Goal: Task Accomplishment & Management: Complete application form

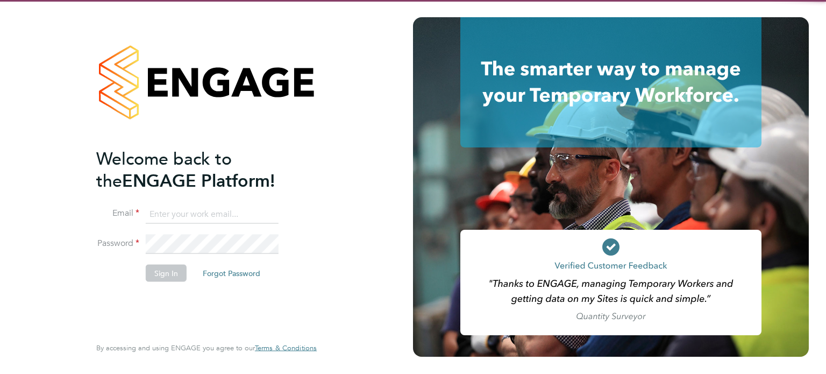
type input "mason.roberts@castlefieldrecruitment.com"
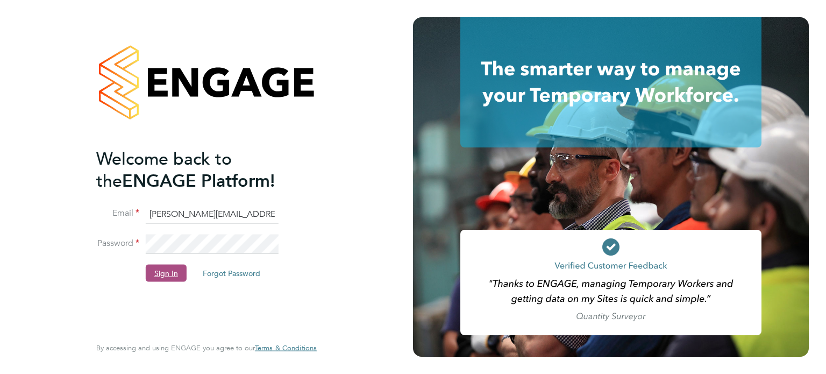
click at [170, 273] on button "Sign In" at bounding box center [166, 272] width 41 height 17
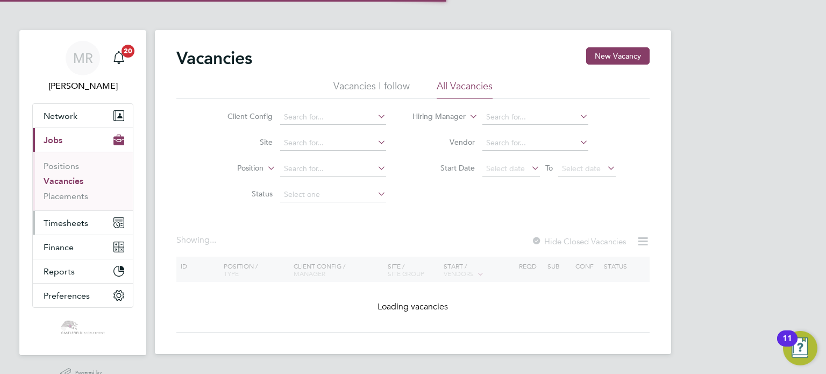
click at [56, 218] on span "Timesheets" at bounding box center [66, 223] width 45 height 10
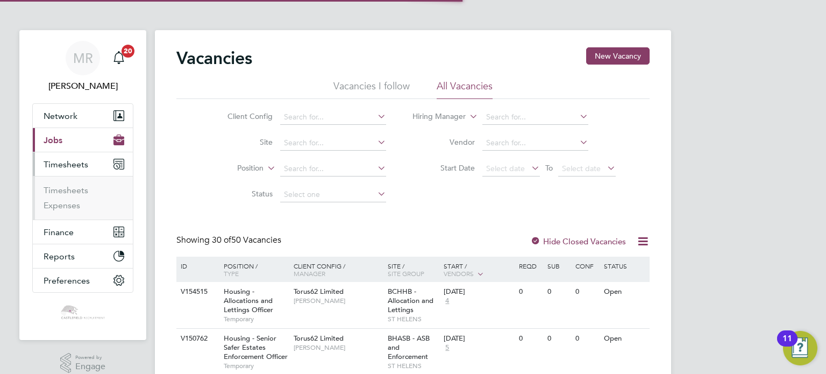
click at [65, 197] on li "Timesheets" at bounding box center [84, 192] width 81 height 15
click at [66, 194] on link "Timesheets" at bounding box center [66, 190] width 45 height 10
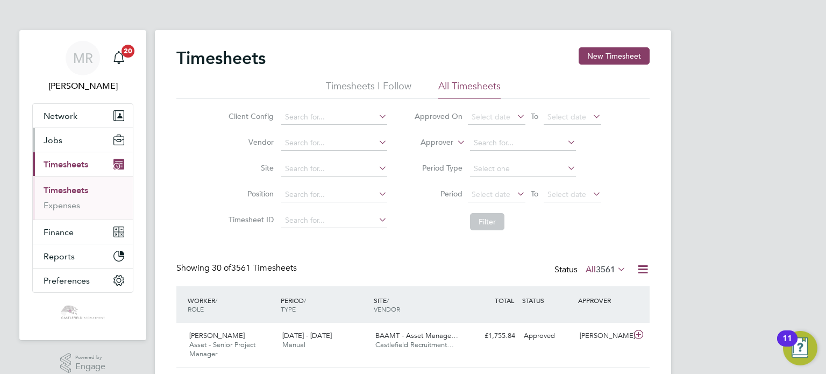
click at [54, 150] on button "Jobs" at bounding box center [83, 140] width 100 height 24
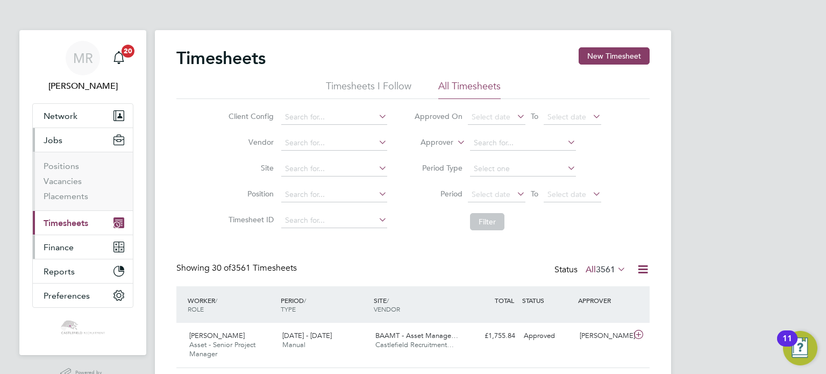
click at [66, 242] on span "Finance" at bounding box center [59, 247] width 30 height 10
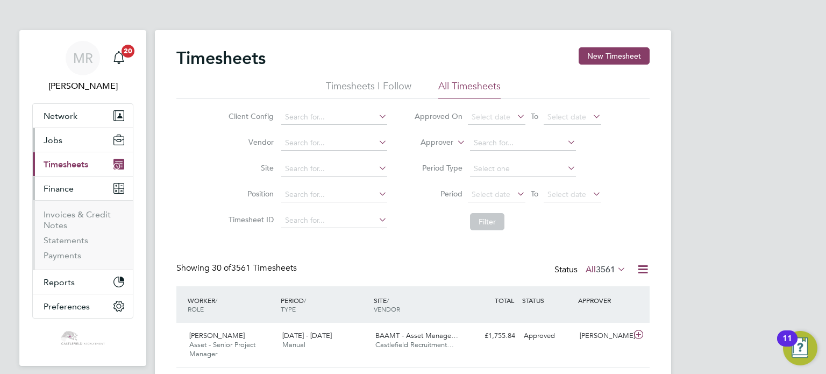
click at [68, 141] on button "Jobs" at bounding box center [83, 140] width 100 height 24
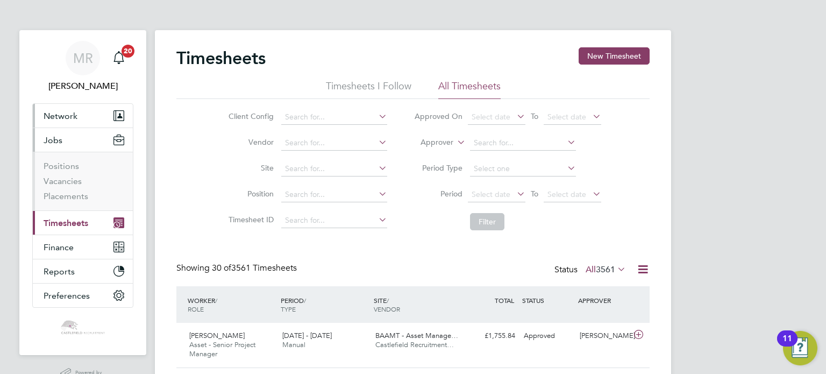
click at [72, 119] on span "Network" at bounding box center [61, 116] width 34 height 10
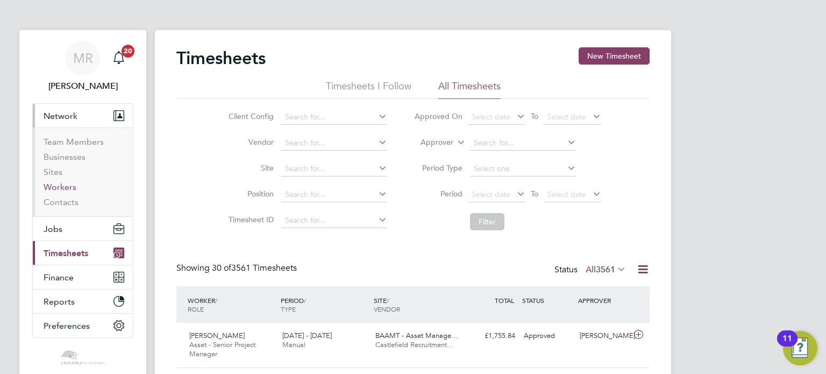
click at [68, 184] on link "Workers" at bounding box center [60, 187] width 33 height 10
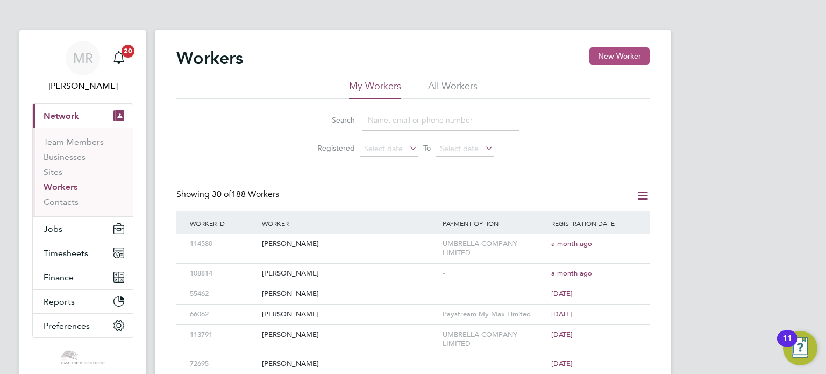
click at [621, 54] on button "New Worker" at bounding box center [619, 55] width 60 height 17
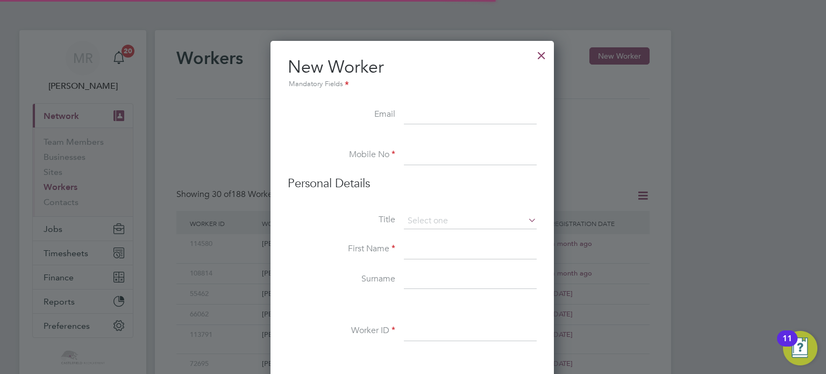
click at [421, 113] on input at bounding box center [470, 114] width 133 height 19
click at [420, 148] on input at bounding box center [470, 155] width 133 height 19
type input "07490086315"
click at [462, 216] on input at bounding box center [470, 221] width 133 height 16
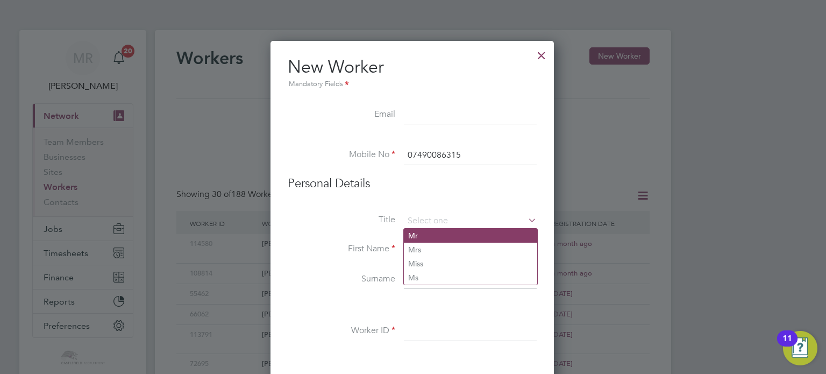
click at [434, 239] on li "Mr" at bounding box center [470, 235] width 133 height 14
type input "Mr"
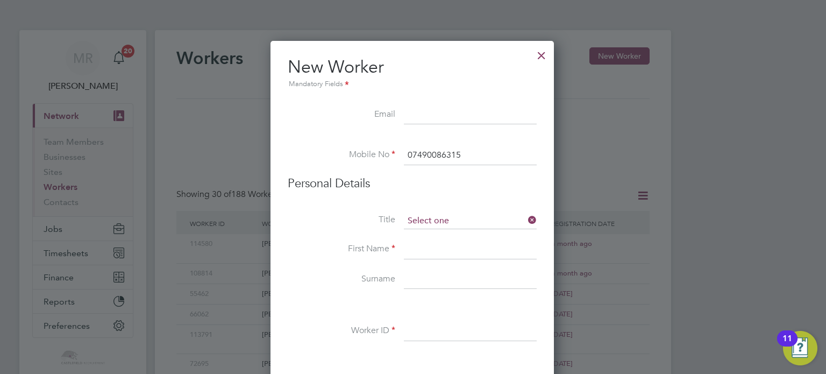
click at [439, 225] on input at bounding box center [470, 221] width 133 height 16
click at [436, 262] on li "Miss" at bounding box center [470, 263] width 133 height 14
type input "Miss"
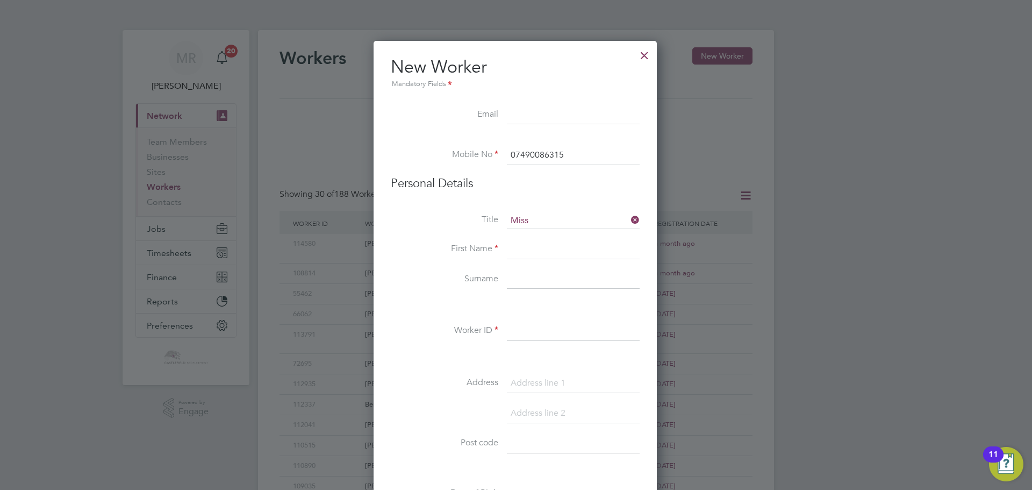
click at [565, 252] on input at bounding box center [573, 249] width 133 height 19
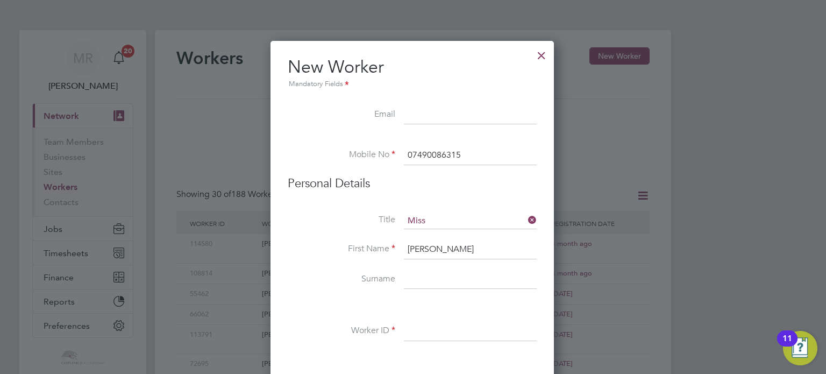
type input "[PERSON_NAME]"
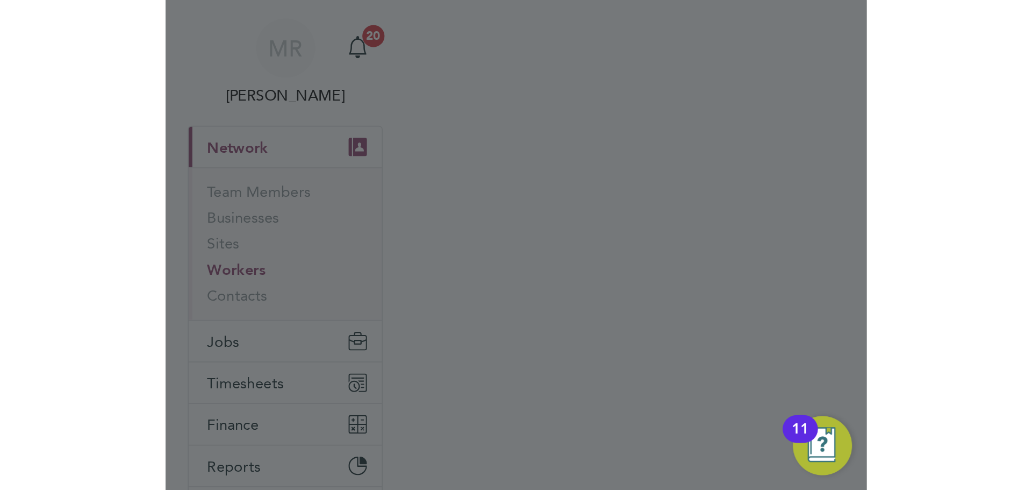
scroll to position [915, 285]
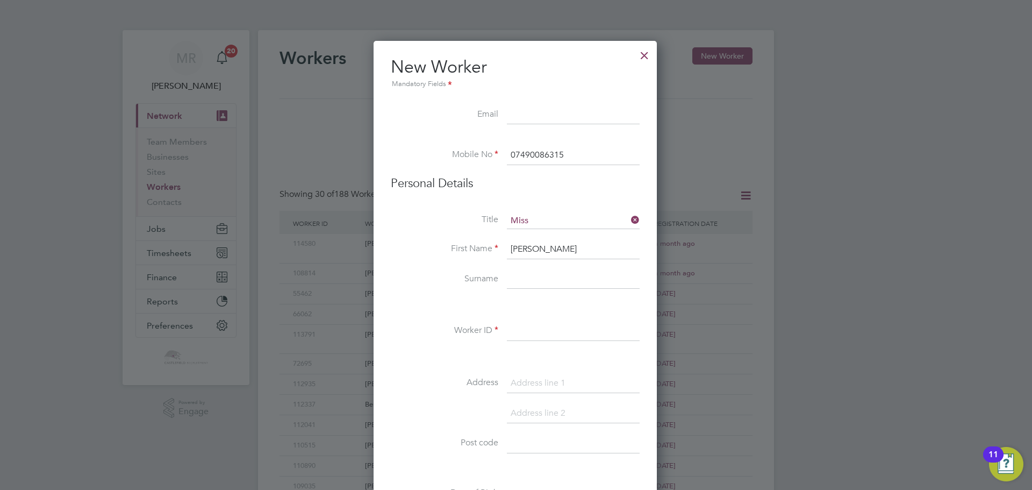
click at [549, 282] on input at bounding box center [573, 279] width 133 height 19
type input "McKalroy"
drag, startPoint x: 538, startPoint y: 327, endPoint x: 564, endPoint y: 321, distance: 27.1
click at [538, 327] on input at bounding box center [573, 330] width 133 height 19
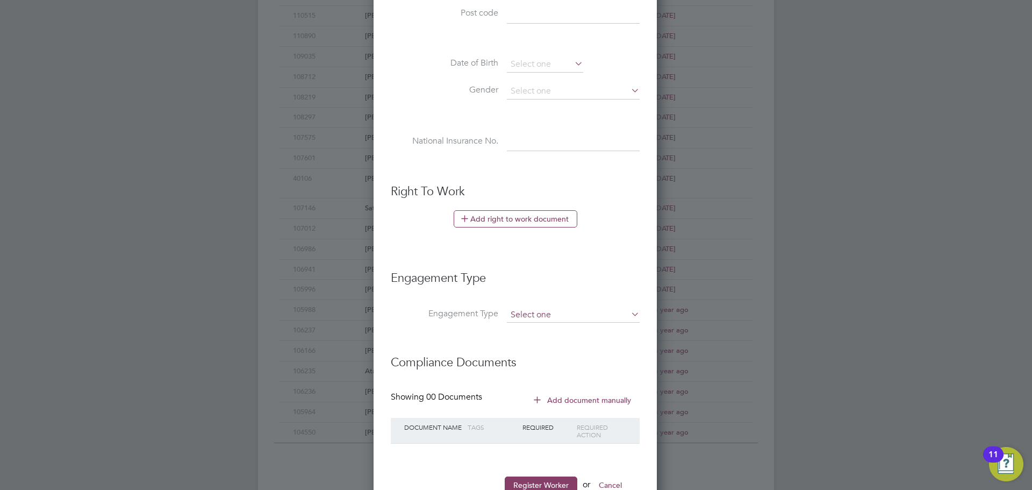
scroll to position [430, 0]
type input "115837"
click at [555, 310] on input at bounding box center [573, 314] width 133 height 15
click at [555, 372] on li "Umbrella" at bounding box center [573, 376] width 134 height 16
type input "Umbrella"
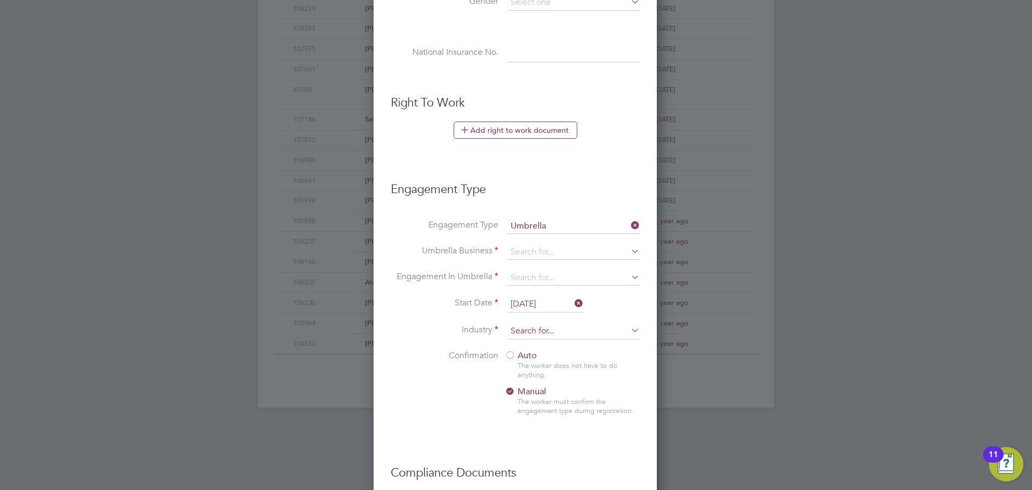
scroll to position [538, 0]
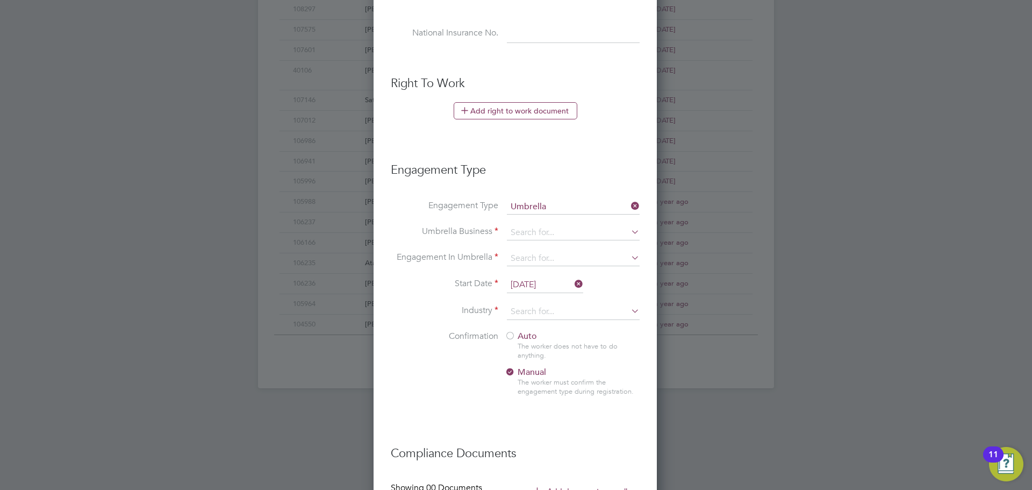
click at [514, 335] on div at bounding box center [510, 336] width 11 height 11
click at [548, 316] on input at bounding box center [573, 312] width 133 height 16
click at [548, 324] on li "Proper ty" at bounding box center [573, 327] width 134 height 15
type input "Property"
click at [550, 285] on input "28 Aug 2025" at bounding box center [545, 285] width 76 height 16
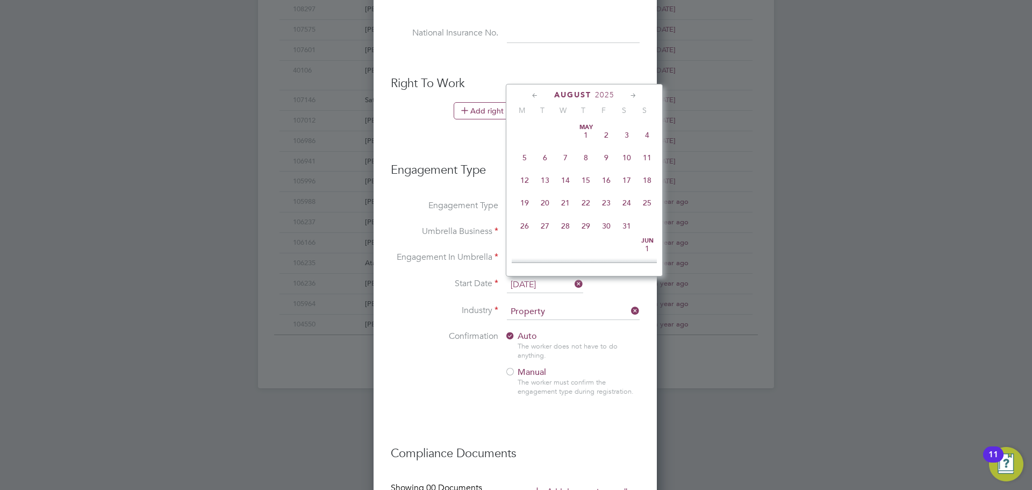
scroll to position [419, 0]
click at [526, 203] on span "[DATE]" at bounding box center [524, 192] width 20 height 20
type input "[DATE]"
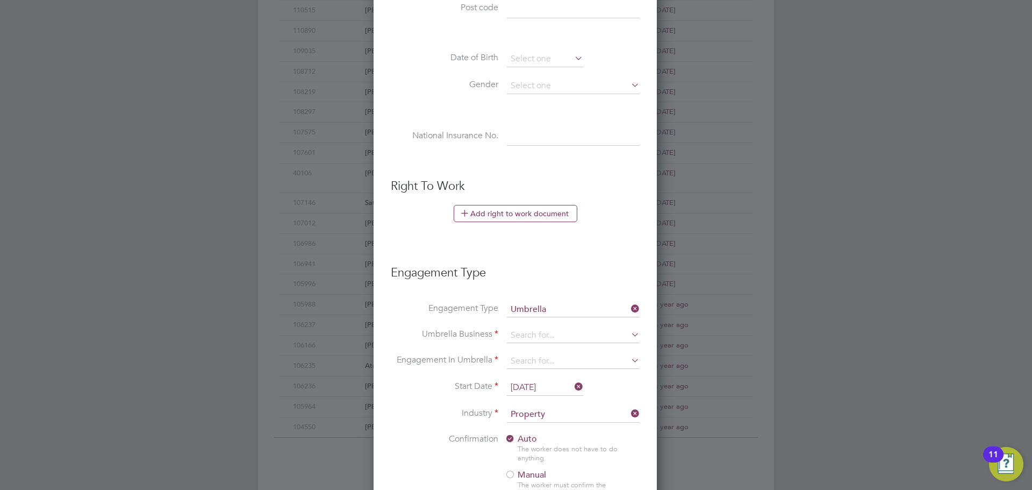
scroll to position [503, 0]
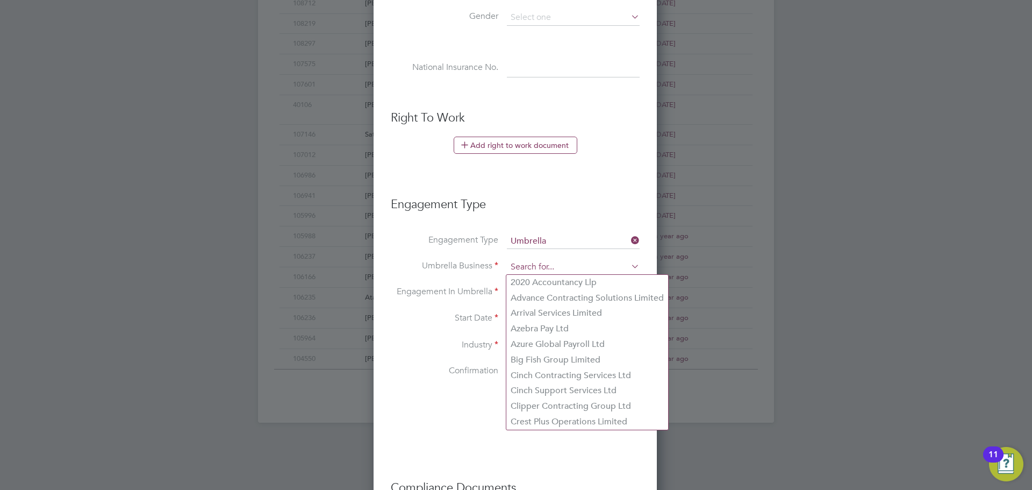
click at [541, 269] on input at bounding box center [573, 267] width 133 height 15
click at [553, 261] on input at bounding box center [573, 267] width 133 height 15
click at [474, 298] on li "Engagement In Umbrella" at bounding box center [515, 298] width 249 height 26
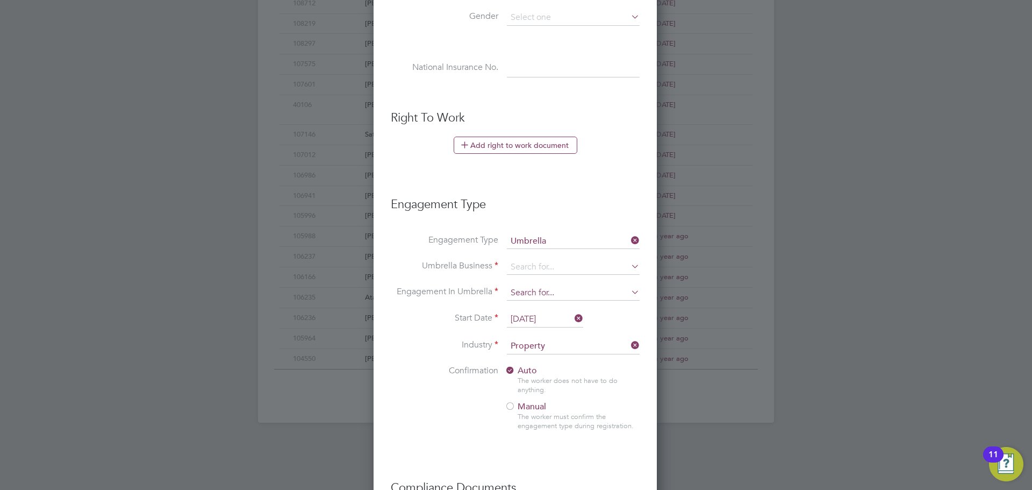
click at [523, 285] on input at bounding box center [573, 292] width 133 height 15
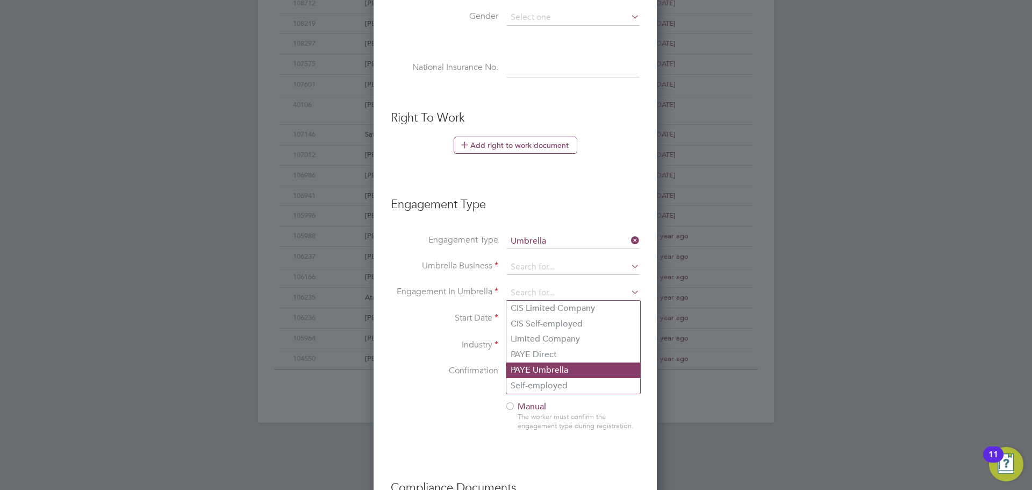
click at [552, 371] on li "PAYE Umbrella" at bounding box center [573, 370] width 134 height 16
type input "PAYE Umbrella"
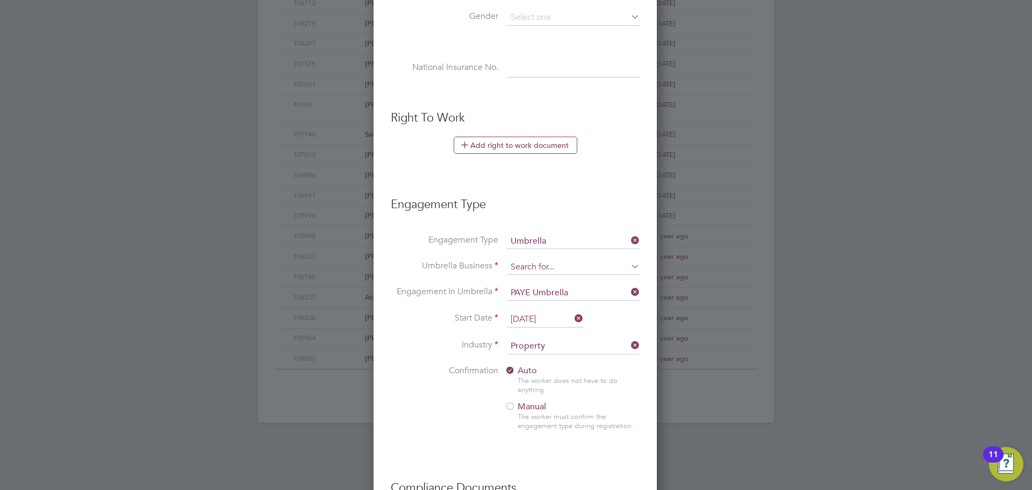
click at [550, 263] on input at bounding box center [573, 267] width 133 height 15
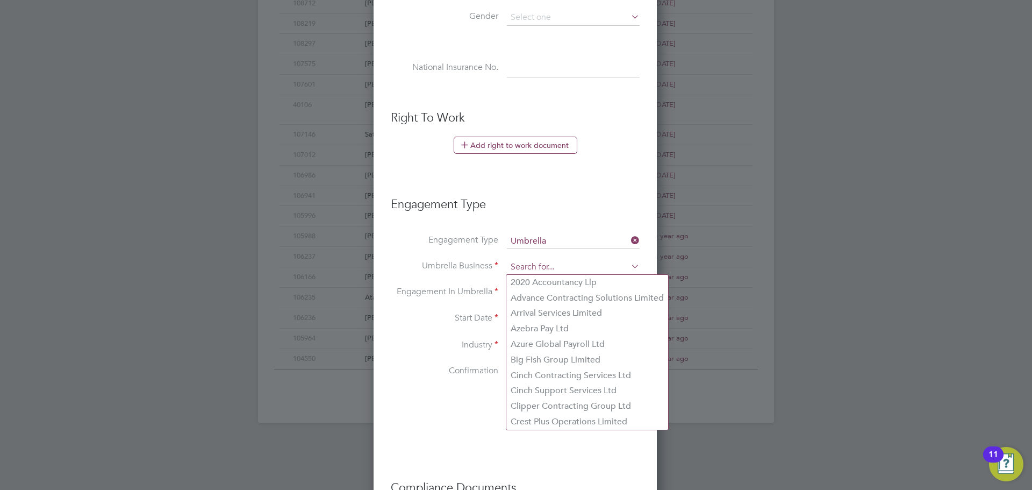
click at [549, 267] on input at bounding box center [573, 267] width 133 height 15
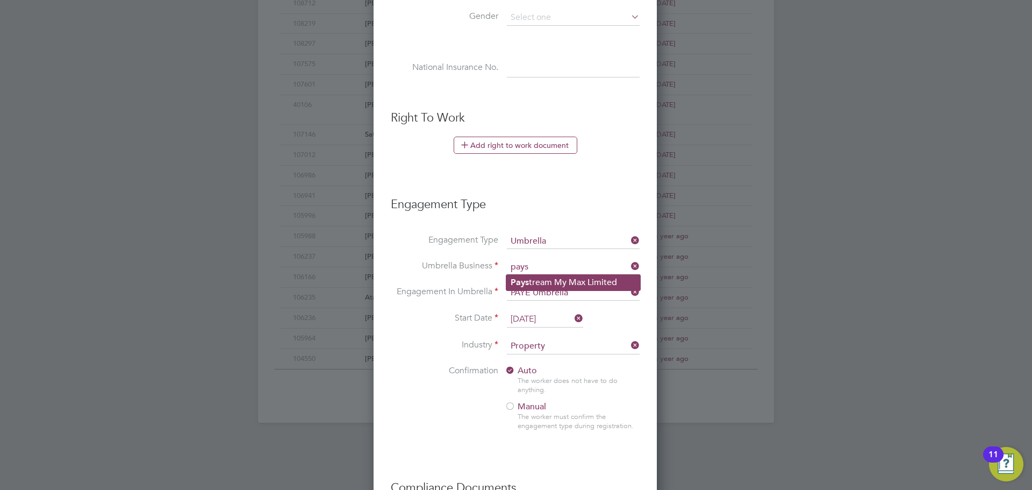
click at [568, 286] on li "Pays tream My Max Limited" at bounding box center [573, 283] width 134 height 16
type input "Paystream My Max Limited"
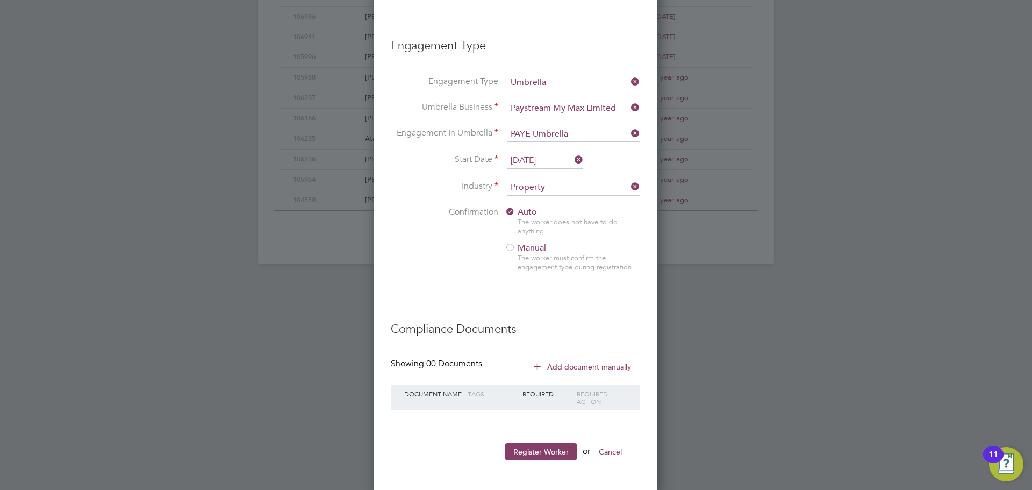
scroll to position [664, 0]
click at [563, 373] on button "Register Worker" at bounding box center [541, 448] width 73 height 17
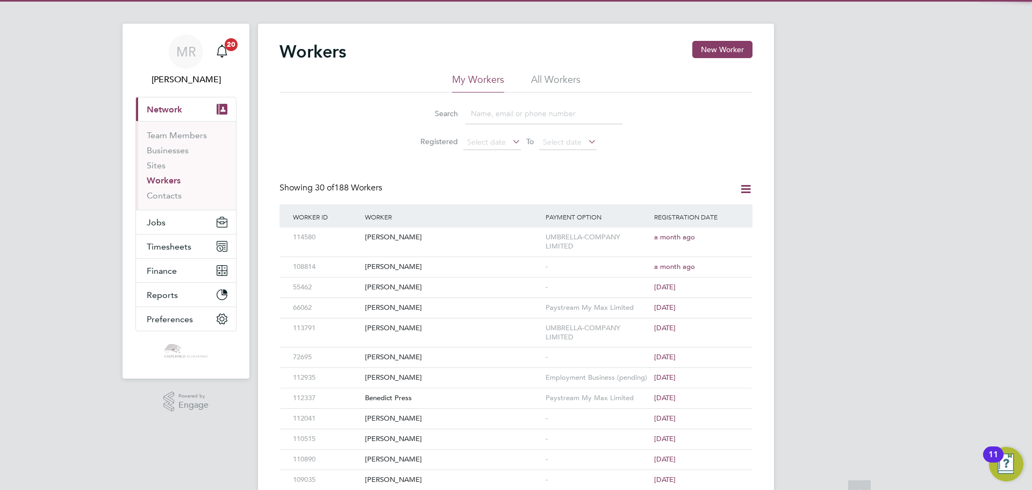
scroll to position [0, 0]
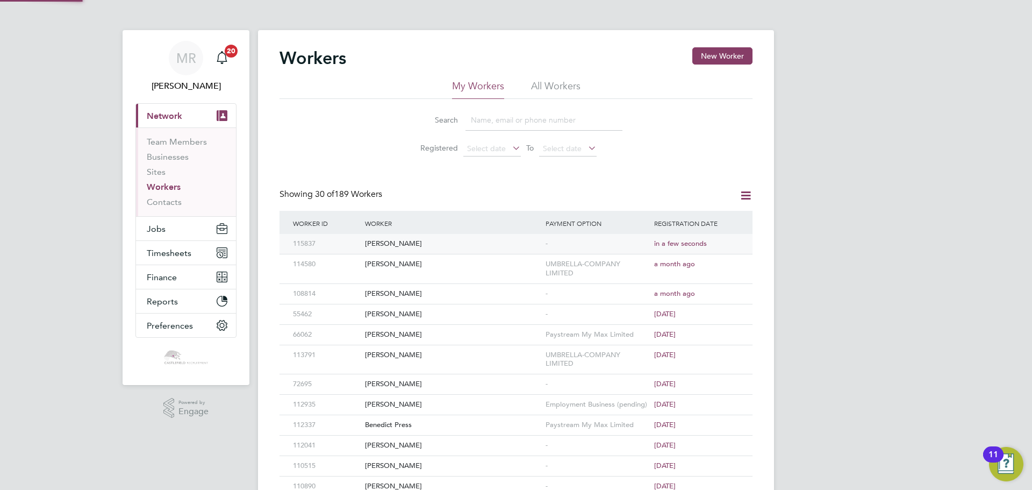
click at [484, 246] on div "[PERSON_NAME]" at bounding box center [452, 244] width 181 height 20
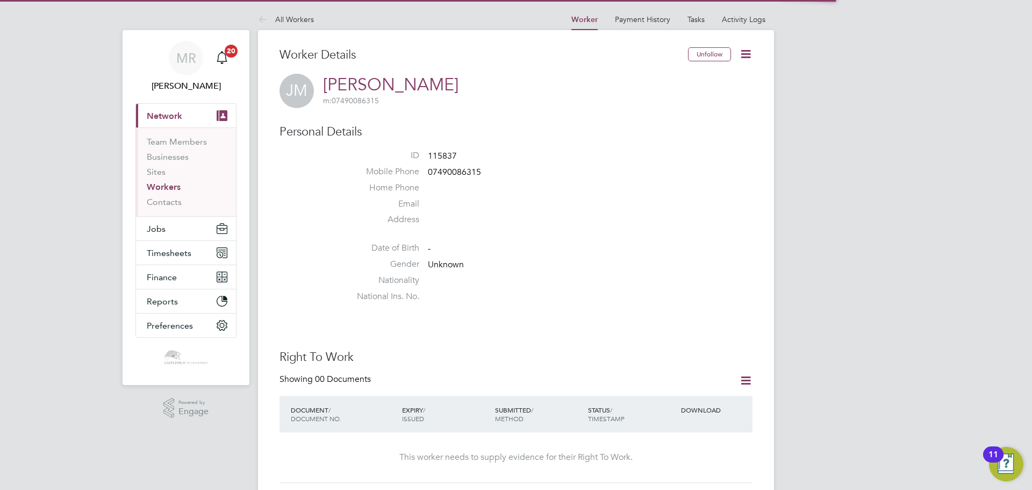
click at [753, 57] on icon at bounding box center [745, 53] width 13 height 13
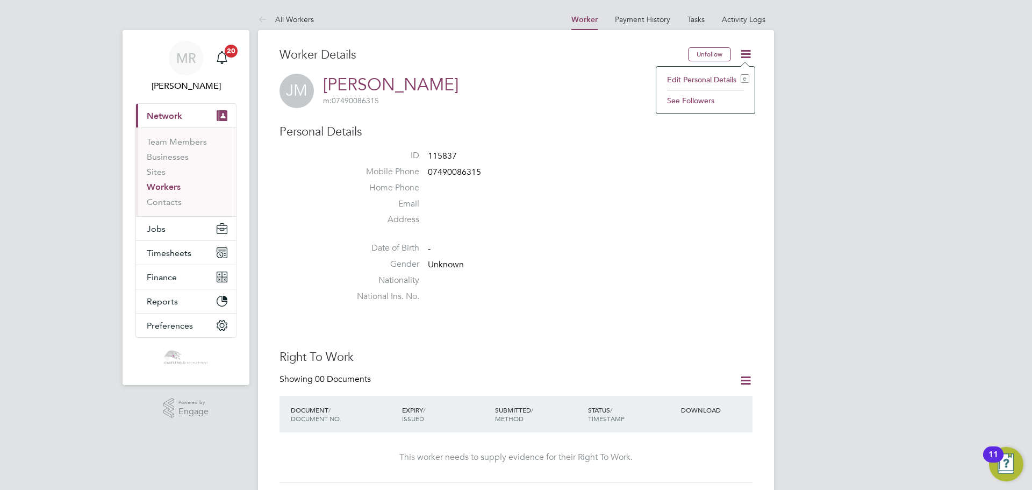
click at [722, 81] on li "Edit Personal Details e" at bounding box center [706, 79] width 88 height 15
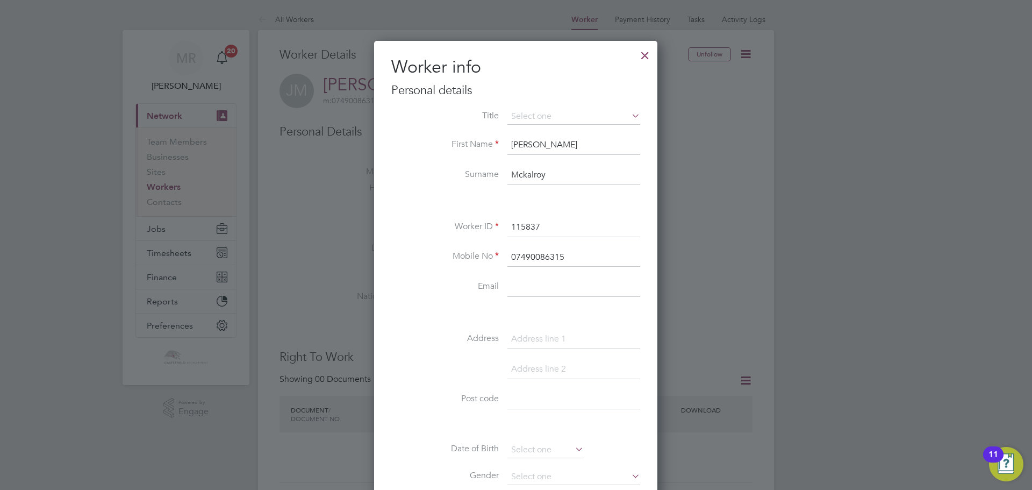
scroll to position [609, 284]
click at [645, 62] on div at bounding box center [644, 52] width 19 height 19
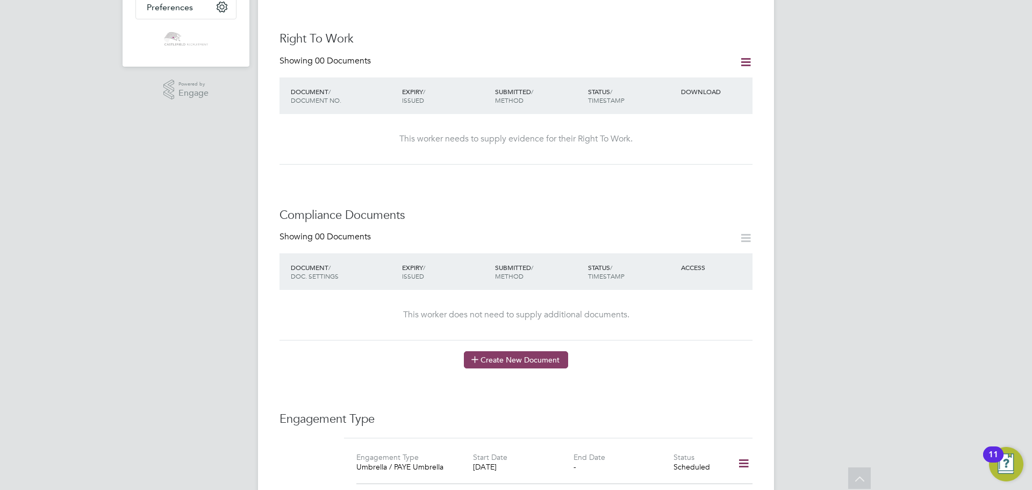
scroll to position [377, 0]
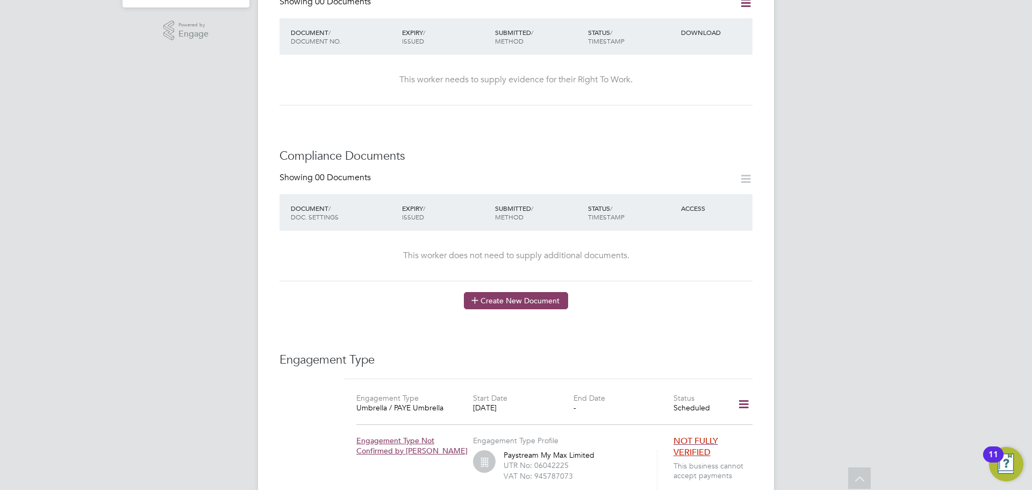
click at [549, 306] on button "Create New Document" at bounding box center [516, 300] width 104 height 17
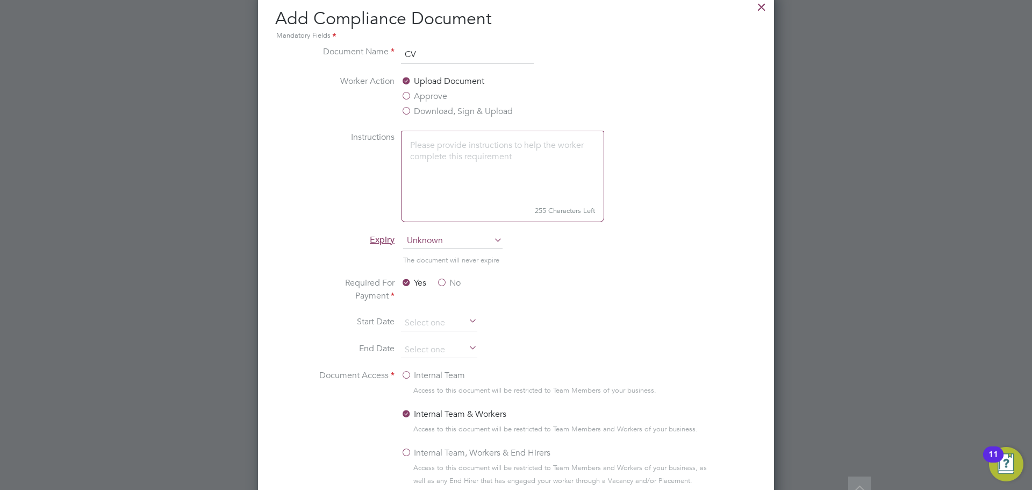
scroll to position [485, 0]
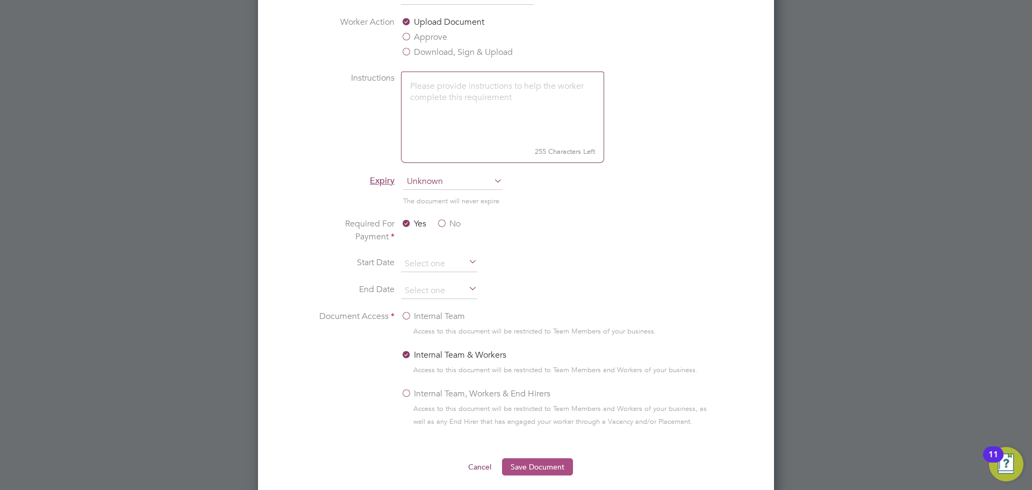
type input "CV"
click at [552, 463] on button "Save Document" at bounding box center [537, 466] width 71 height 17
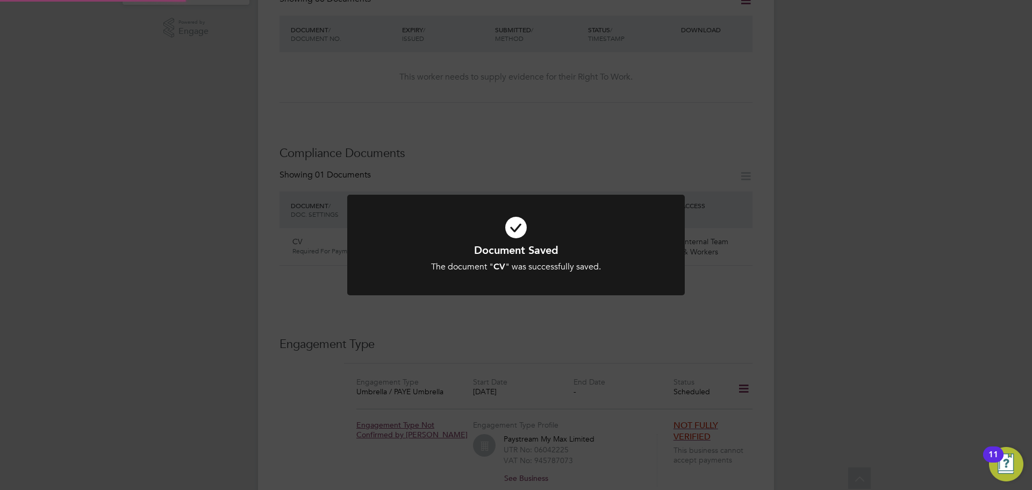
scroll to position [377, 0]
click at [536, 256] on h1 "Document Saved" at bounding box center [516, 250] width 280 height 14
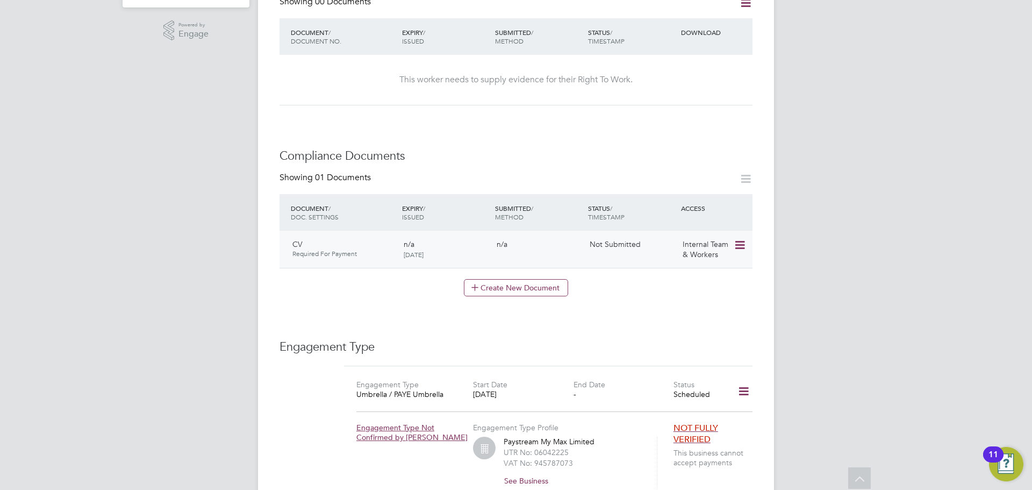
click at [739, 246] on icon at bounding box center [739, 245] width 11 height 13
click at [721, 284] on li "Submit Document" at bounding box center [706, 285] width 75 height 15
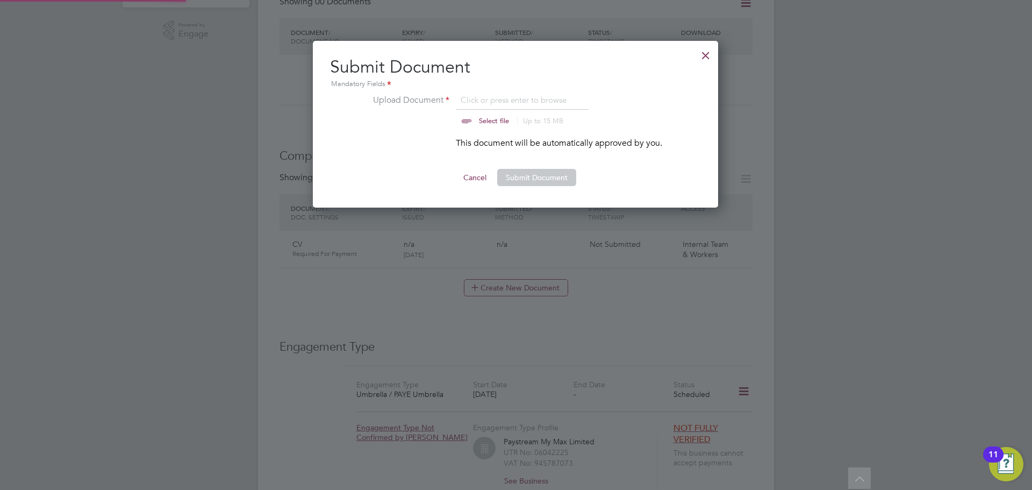
scroll to position [167, 406]
click at [547, 184] on button "Submit Document" at bounding box center [536, 177] width 79 height 17
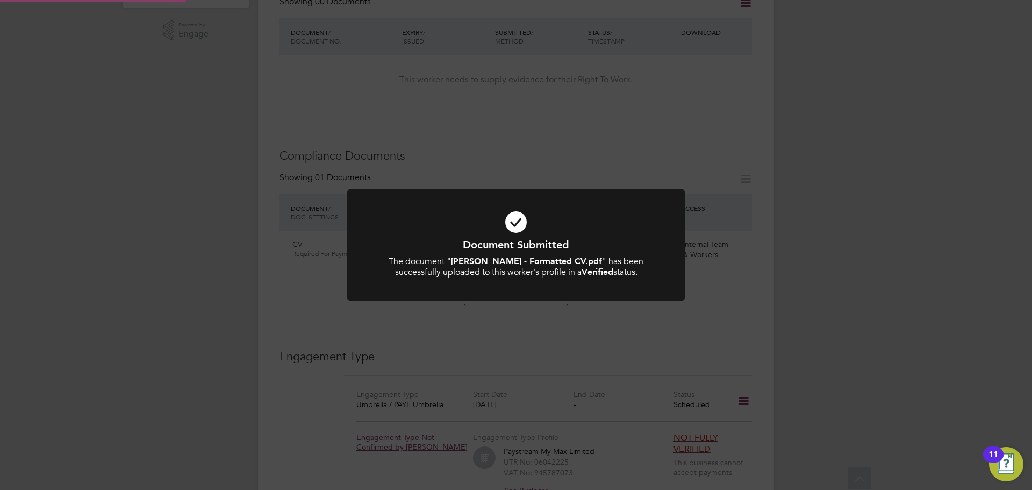
click at [641, 263] on div "The document " Jane McKalroy - Formatted CV.pdf " has been successfully uploade…" at bounding box center [516, 267] width 280 height 23
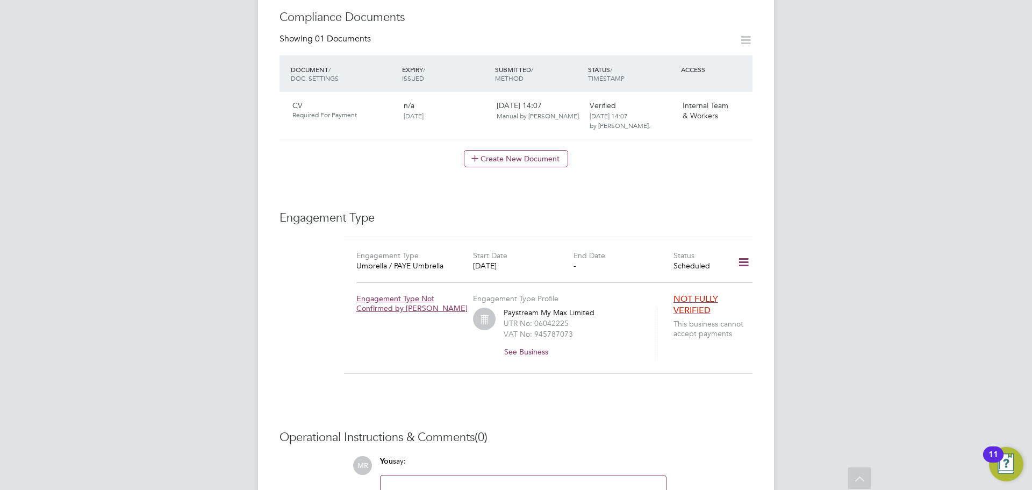
scroll to position [0, 0]
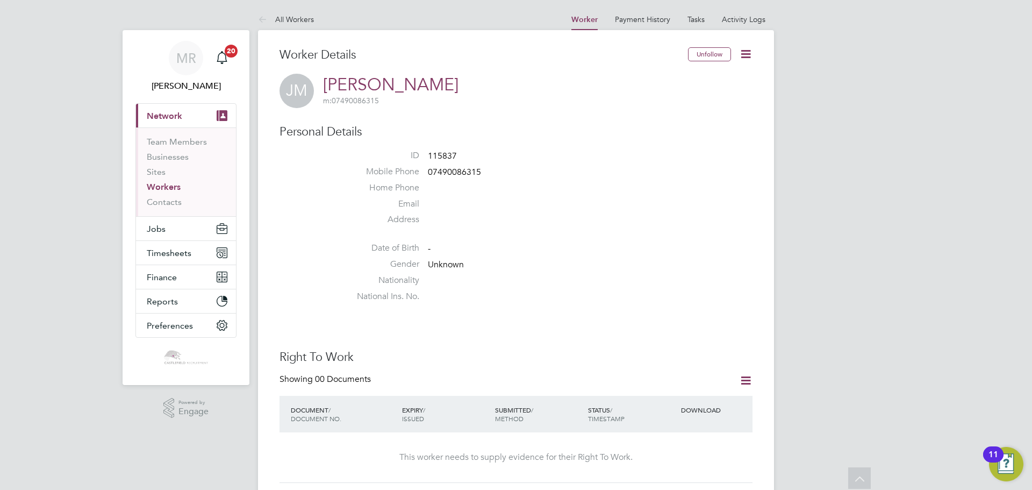
drag, startPoint x: 656, startPoint y: 332, endPoint x: 595, endPoint y: 153, distance: 189.2
click at [168, 222] on button "Jobs" at bounding box center [186, 229] width 100 height 24
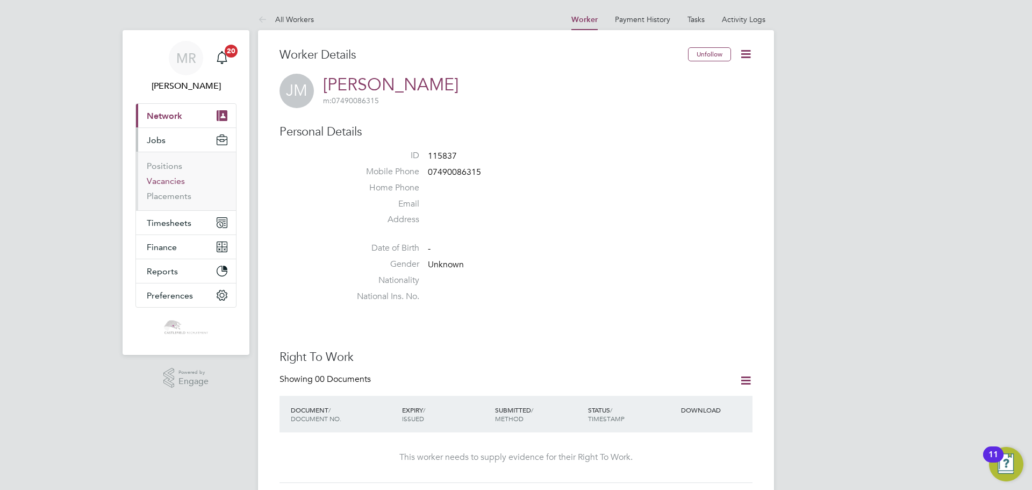
click at [169, 180] on link "Vacancies" at bounding box center [166, 181] width 38 height 10
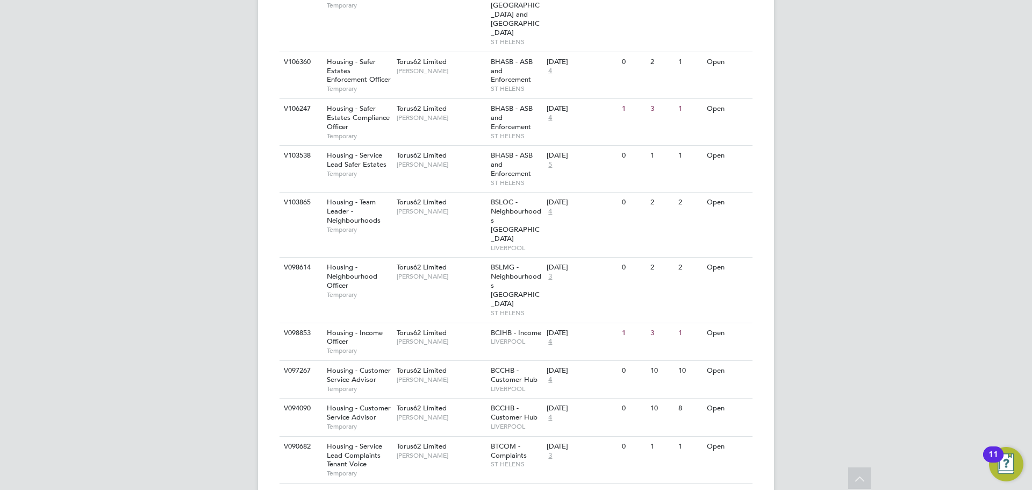
scroll to position [1243, 0]
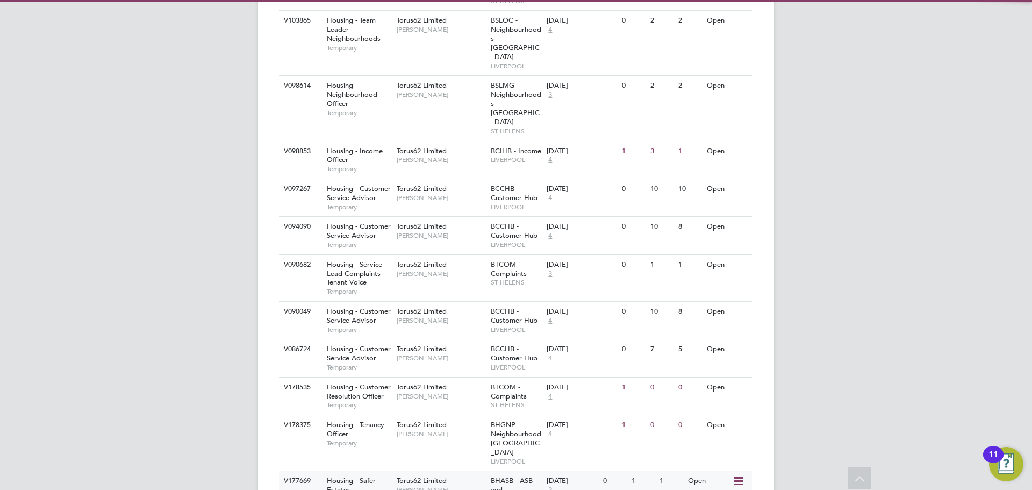
scroll to position [1425, 0]
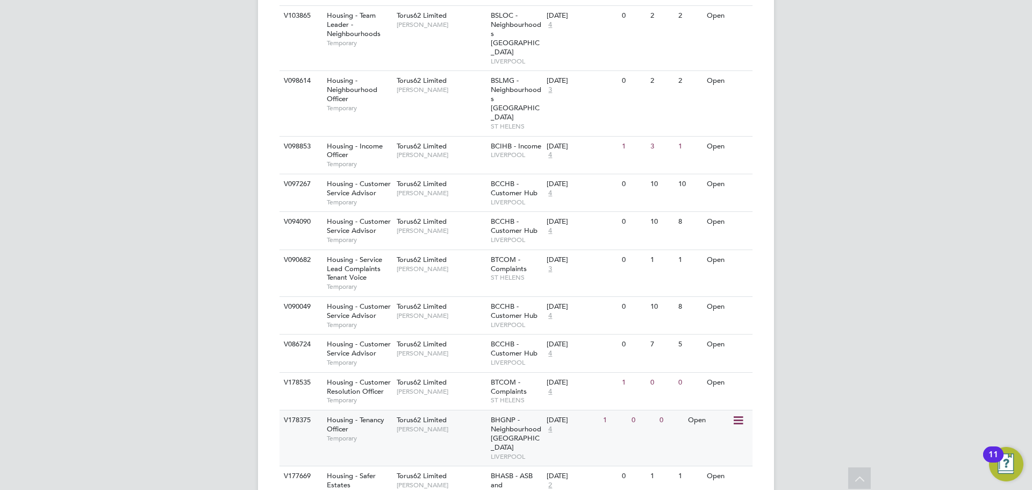
click at [408, 425] on span "Mike Phillips" at bounding box center [441, 429] width 89 height 9
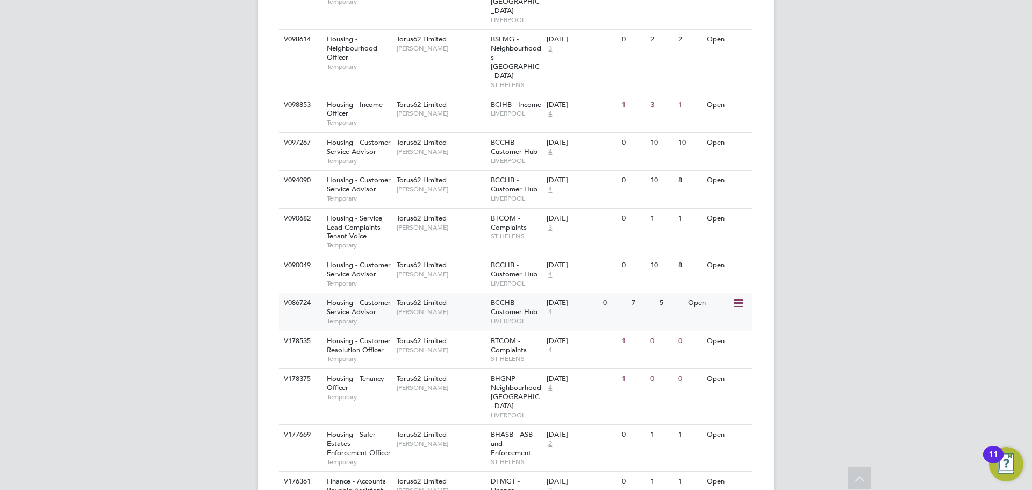
scroll to position [1479, 0]
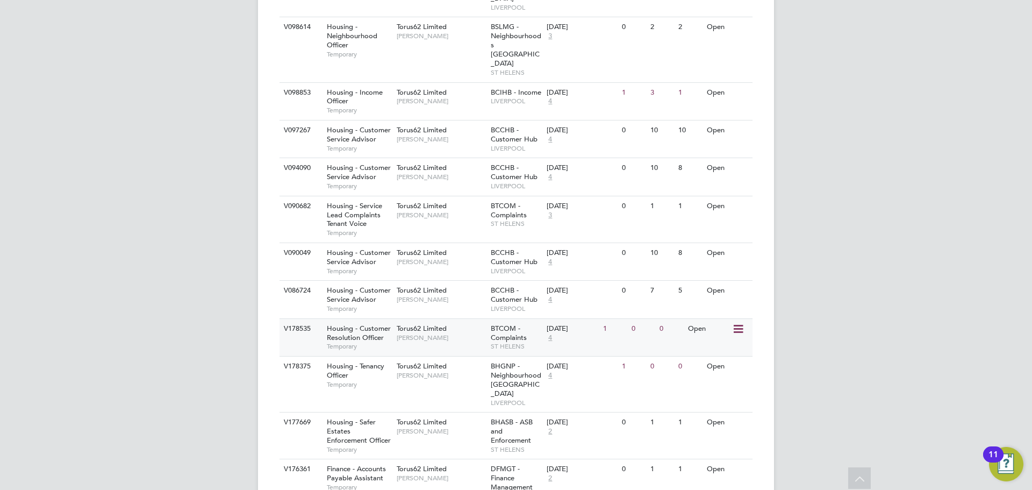
click at [490, 319] on div "BTCOM - Complaints ST HELENS" at bounding box center [516, 337] width 56 height 37
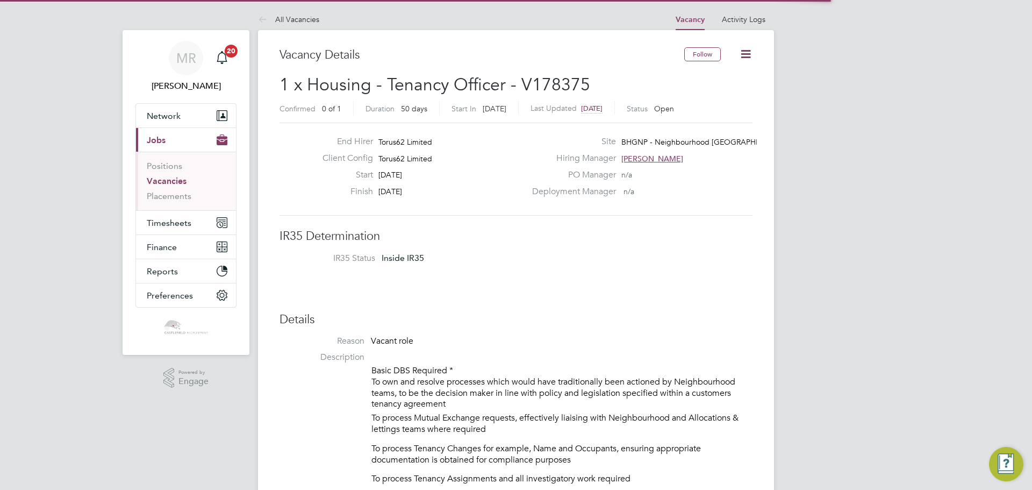
scroll to position [32, 75]
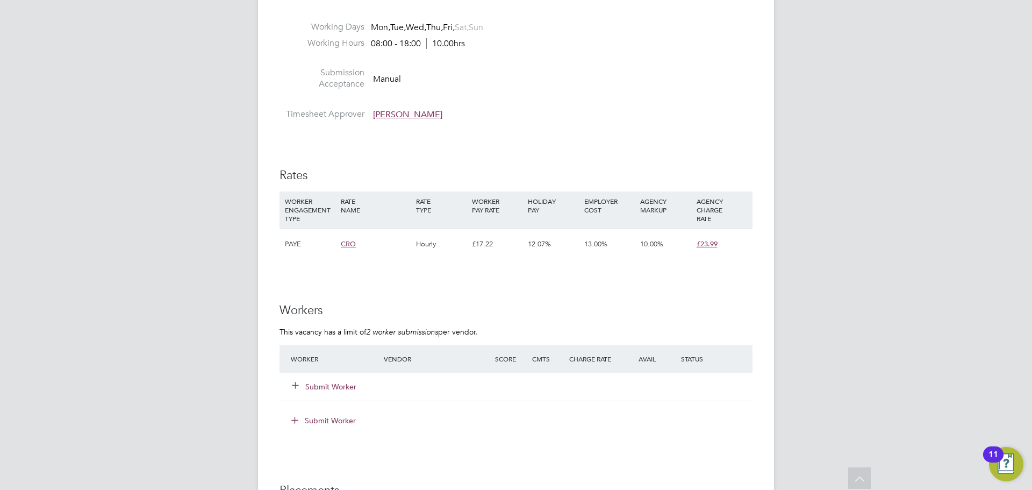
scroll to position [645, 0]
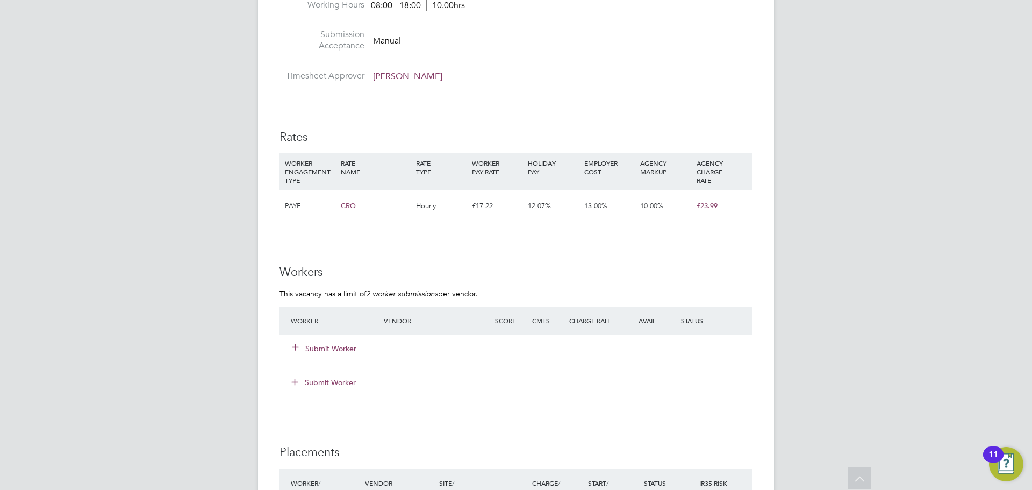
click at [325, 346] on button "Submit Worker" at bounding box center [324, 348] width 65 height 11
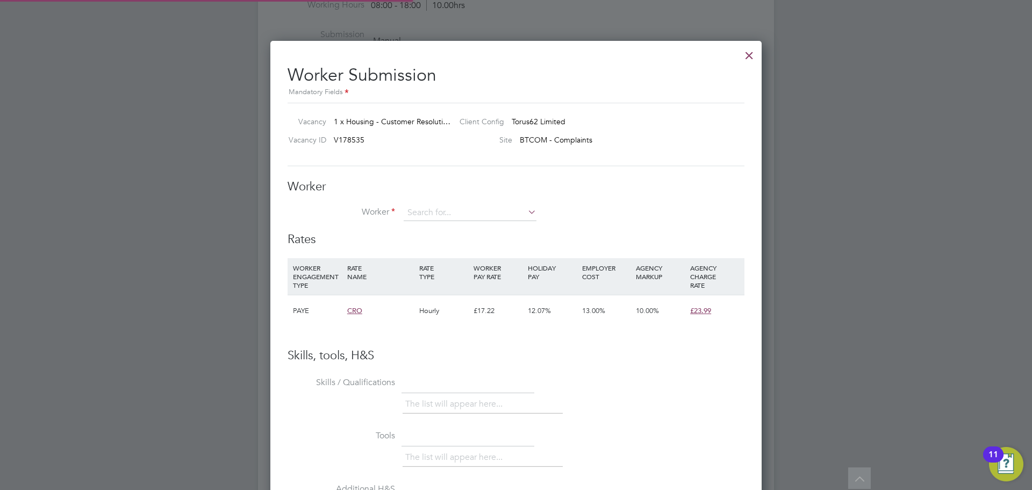
scroll to position [0, 0]
click at [497, 216] on input at bounding box center [470, 213] width 133 height 16
click at [463, 231] on li "[PERSON_NAME] Mck [PERSON_NAME] (115837)" at bounding box center [471, 228] width 137 height 15
type input "[PERSON_NAME] (115837)"
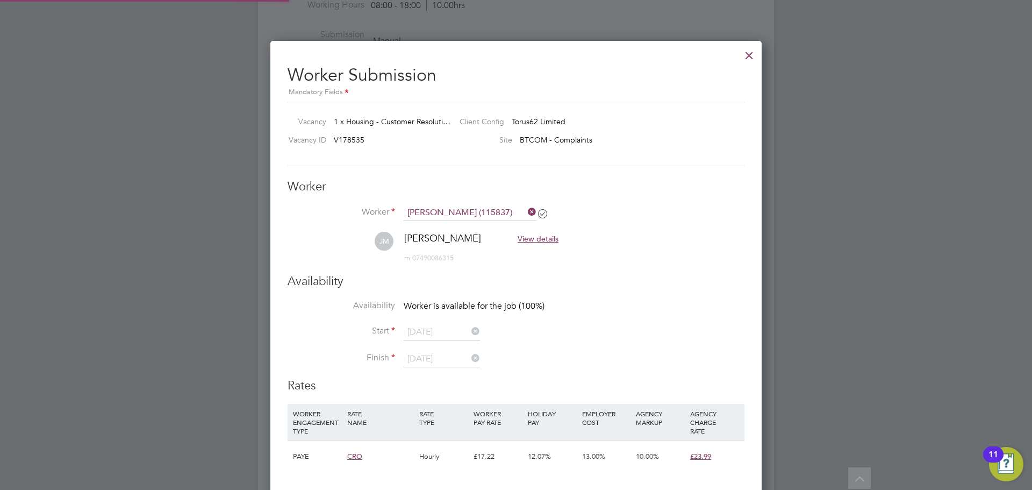
scroll to position [884, 492]
click at [0, 0] on li "Worker Engagement Type" at bounding box center [0, 0] width 0 height 0
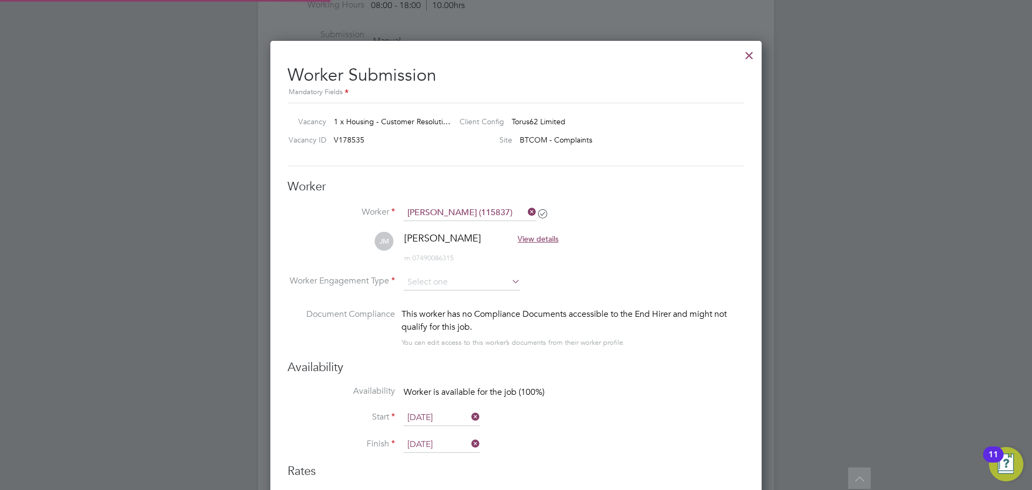
scroll to position [884, 492]
click at [442, 281] on input at bounding box center [462, 282] width 117 height 16
click at [447, 307] on li "PAYE" at bounding box center [462, 311] width 118 height 14
type input "PAYE"
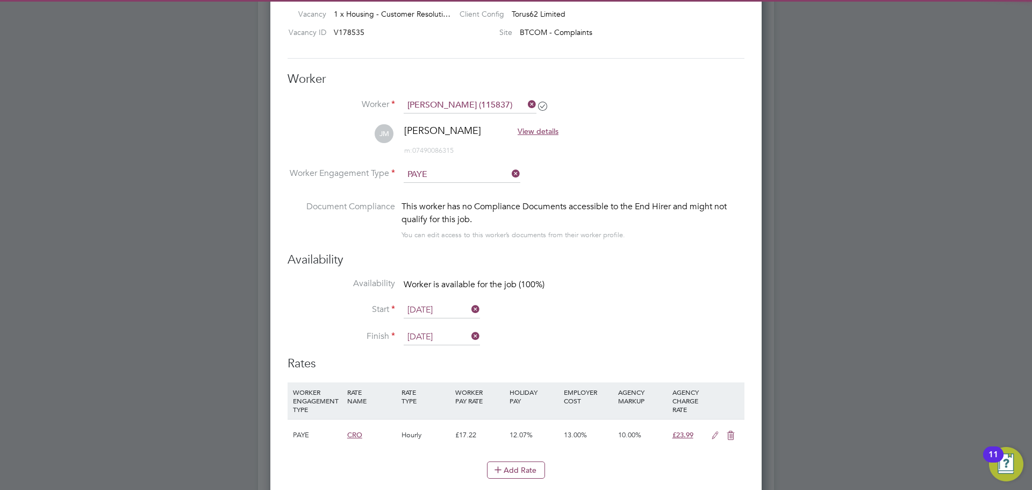
click at [433, 318] on li "Start [DATE]" at bounding box center [516, 315] width 457 height 27
click at [437, 311] on input "[DATE]" at bounding box center [442, 310] width 76 height 16
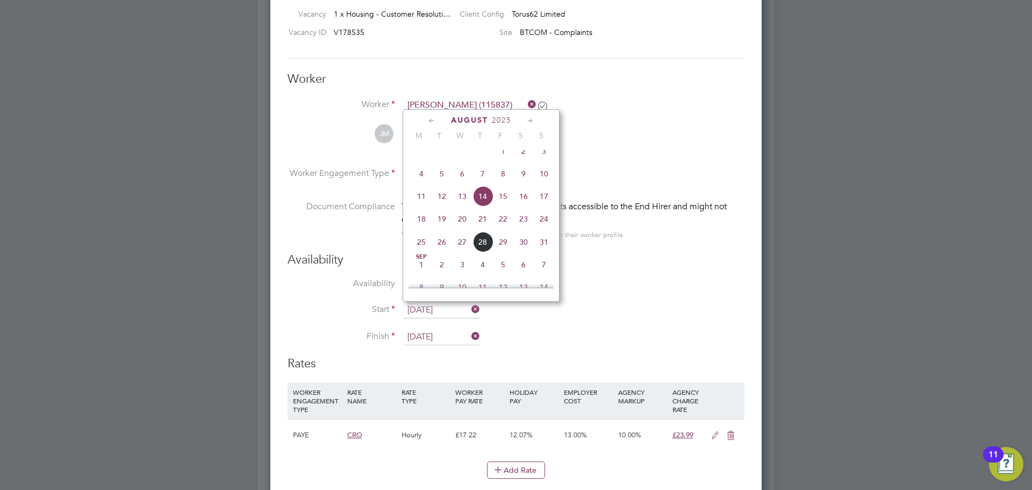
click at [418, 274] on span "[DATE]" at bounding box center [421, 264] width 20 height 20
type input "[DATE]"
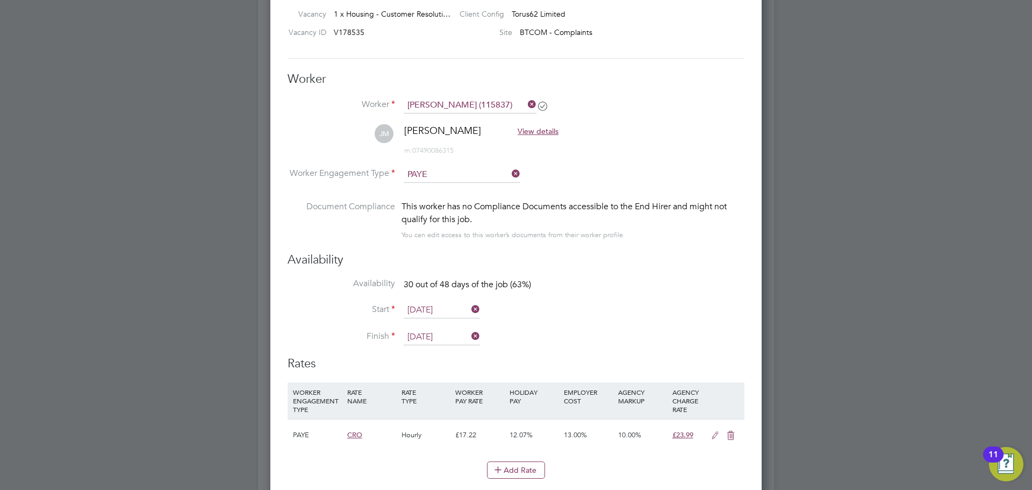
click at [428, 332] on input "[DATE]" at bounding box center [442, 337] width 76 height 16
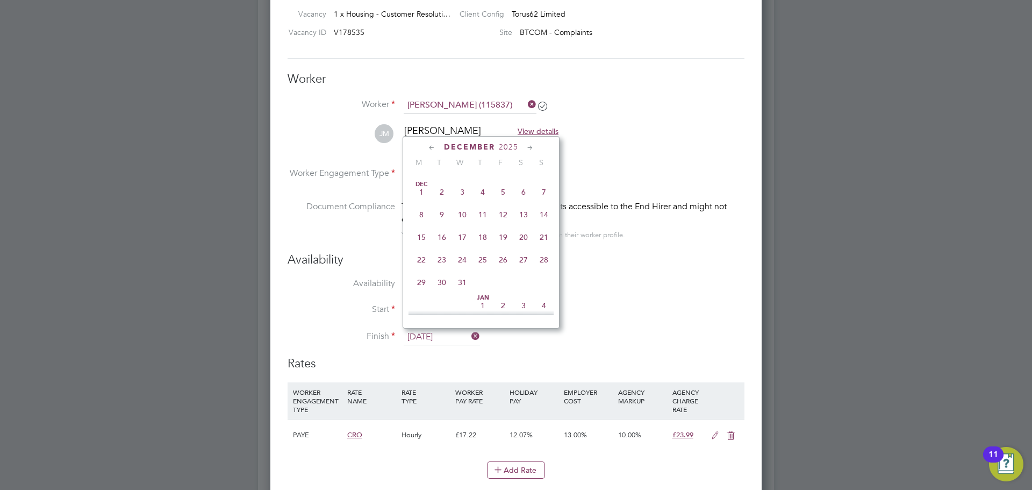
click at [457, 292] on span "31" at bounding box center [462, 282] width 20 height 20
type input "[DATE]"
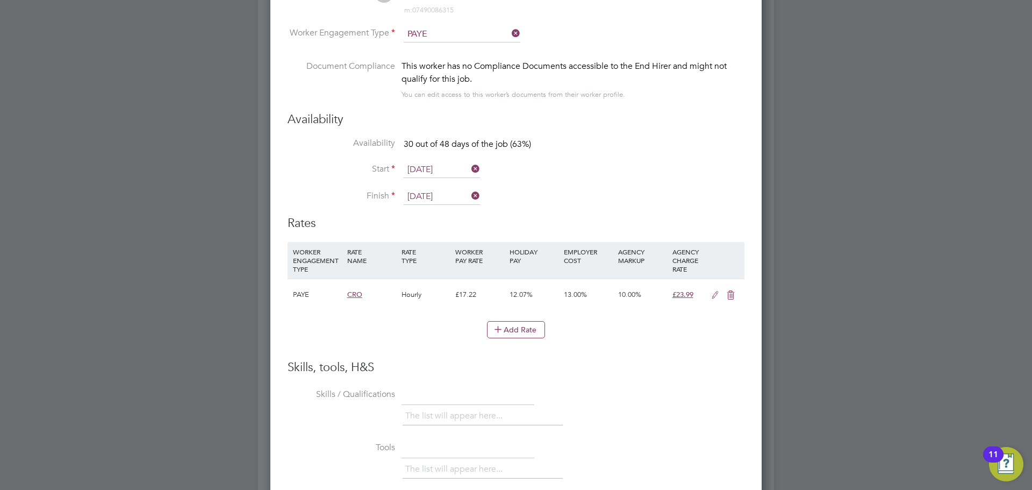
click at [711, 297] on icon at bounding box center [714, 295] width 13 height 9
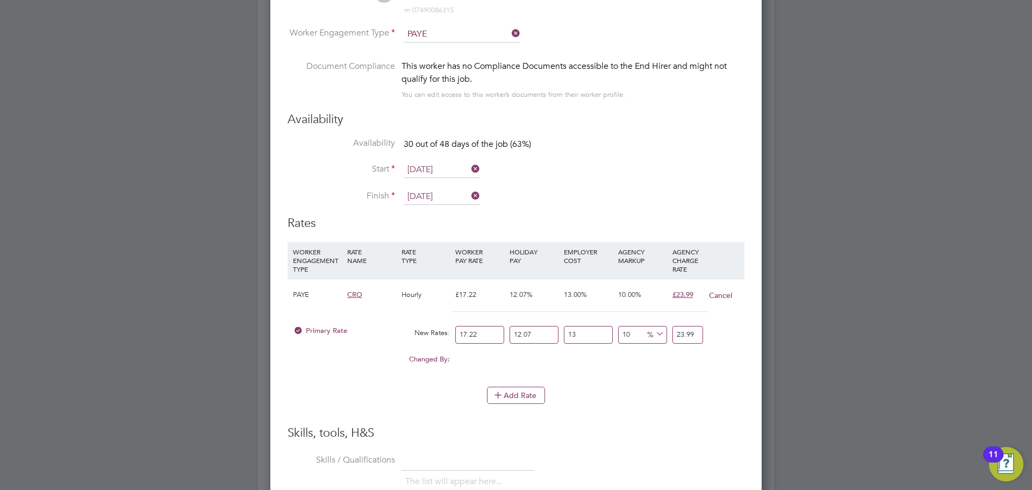
drag, startPoint x: 478, startPoint y: 332, endPoint x: 421, endPoint y: 321, distance: 58.1
click at [429, 329] on div "Primary Rate New Rates: 17.22 12.07 n/a 13 n/a 10 0 % 23.99" at bounding box center [516, 334] width 457 height 28
type input "2"
type input "2.7860602"
type input "23"
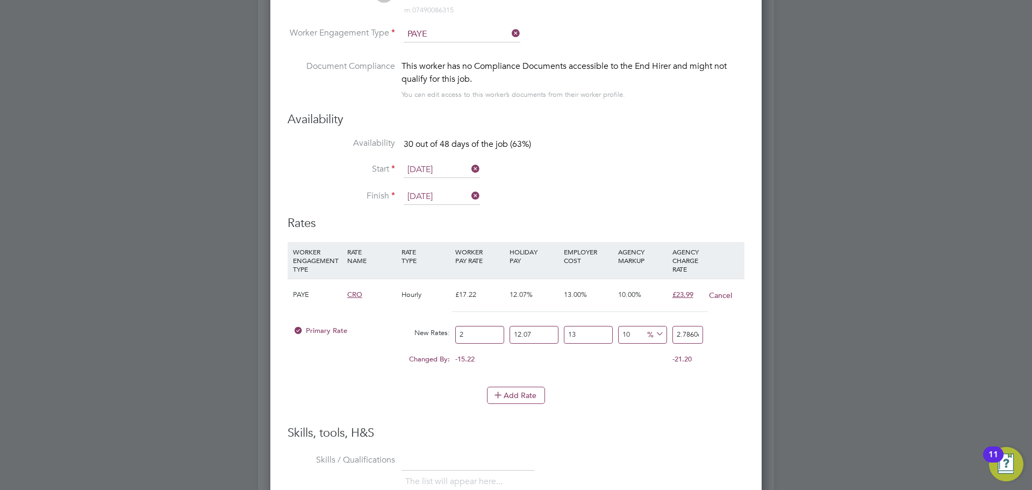
type input "32.0396923"
type input "23.3"
type input "32.45760133"
type input "23.35"
type input "32.527252835"
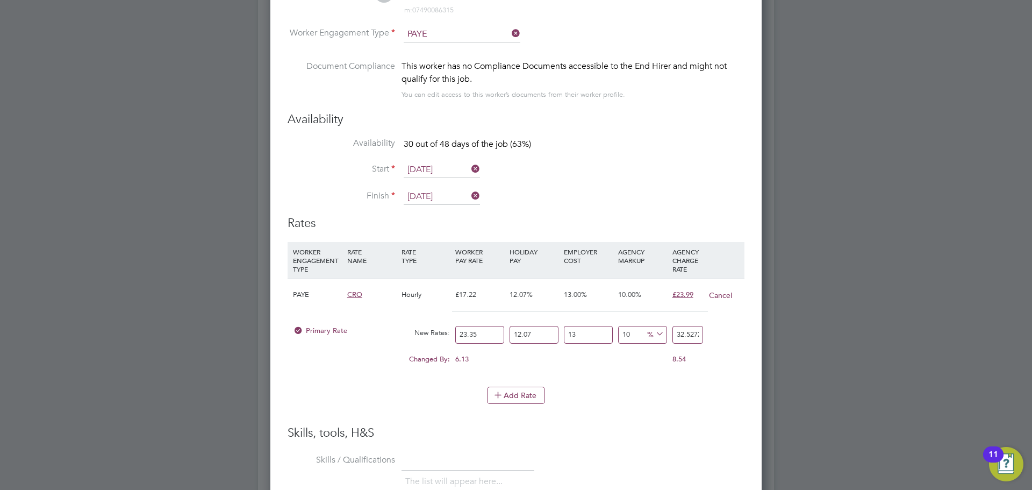
type input "23.35"
drag, startPoint x: 544, startPoint y: 328, endPoint x: 521, endPoint y: 331, distance: 23.9
click at [489, 331] on div "Primary Rate New Rates: 23.35 12.07 n/a 13 n/a 10 2.957022985 % 32.527252835" at bounding box center [516, 334] width 457 height 28
type input "0"
type input "29.02405"
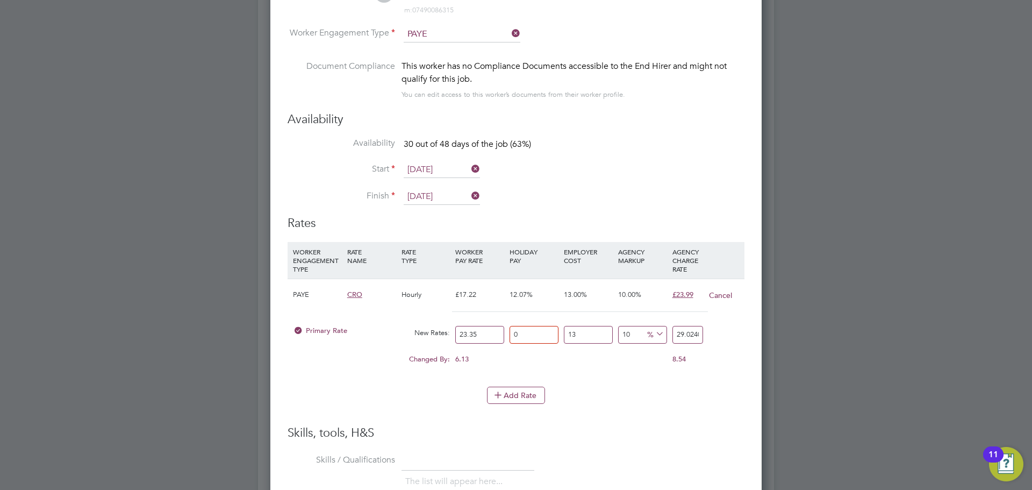
drag, startPoint x: 587, startPoint y: 336, endPoint x: 525, endPoint y: 333, distance: 62.9
click at [525, 333] on div "Primary Rate New Rates: 23.35 0 n/a 13 n/a 10 2.63855 % 29.02405" at bounding box center [516, 334] width 457 height 28
type input "0"
type input "25.685"
drag, startPoint x: 619, startPoint y: 338, endPoint x: 669, endPoint y: 334, distance: 49.6
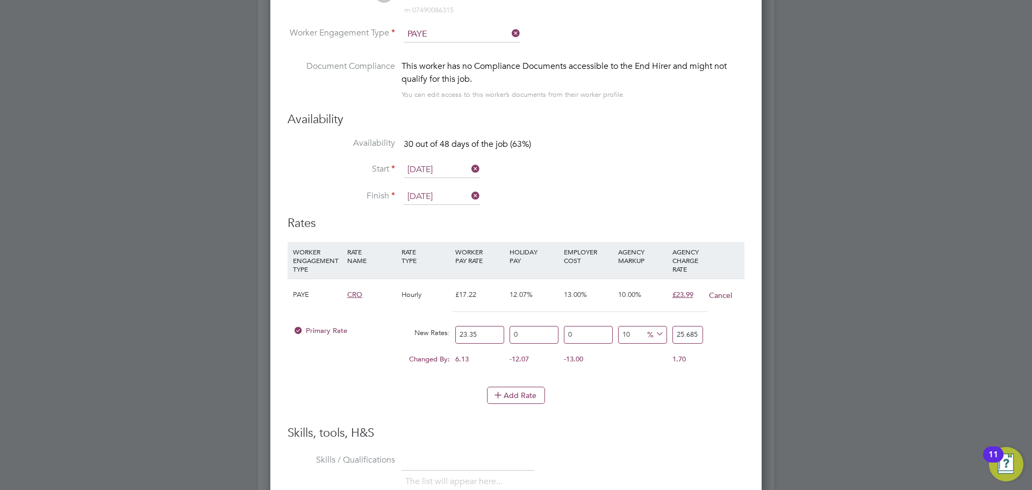
click at [591, 338] on div "Primary Rate New Rates: 23.35 0 n/a 0 n/a 10 2.335 % 25.685" at bounding box center [516, 334] width 457 height 28
type input "0"
type input "23.35"
drag, startPoint x: 674, startPoint y: 335, endPoint x: 878, endPoint y: 340, distance: 203.8
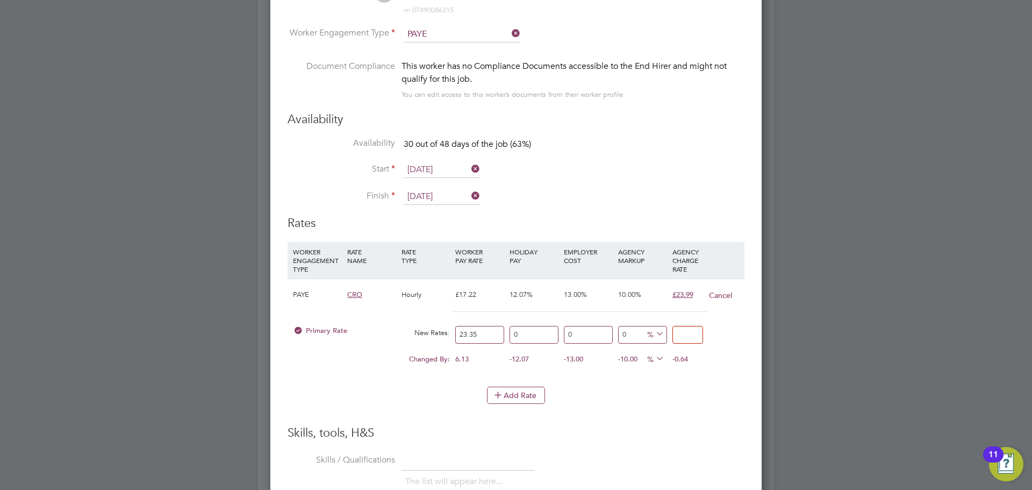
type input "-91.43468950749465"
type input "2"
type input "24.197002141327623"
type input "29"
type input "24.62526766595289"
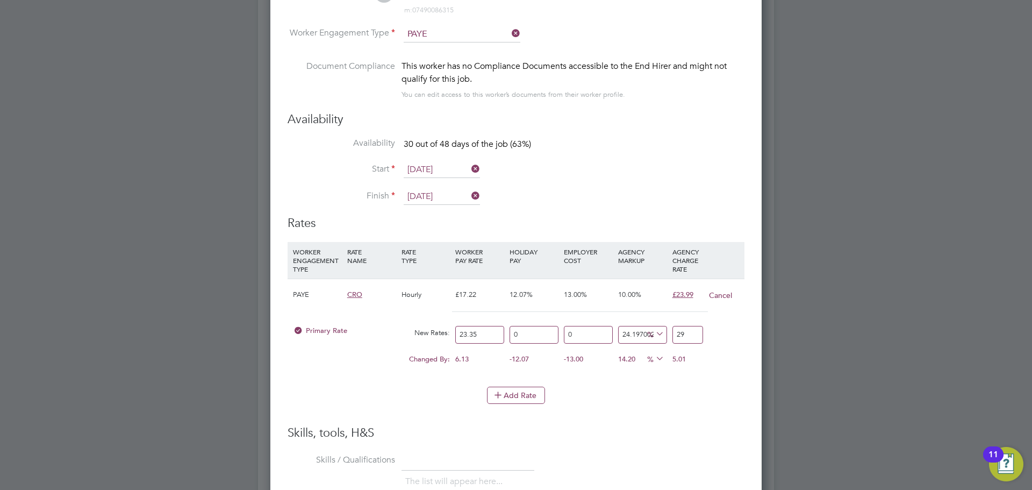
type input "29.1"
type input "25.010706638115632"
type input "29.19"
click at [658, 379] on li "WORKER ENGAGEMENT TYPE RATE NAME RATE TYPE WORKER PAY RATE HOLIDAY PAY EMPLOYER…" at bounding box center [516, 314] width 457 height 145
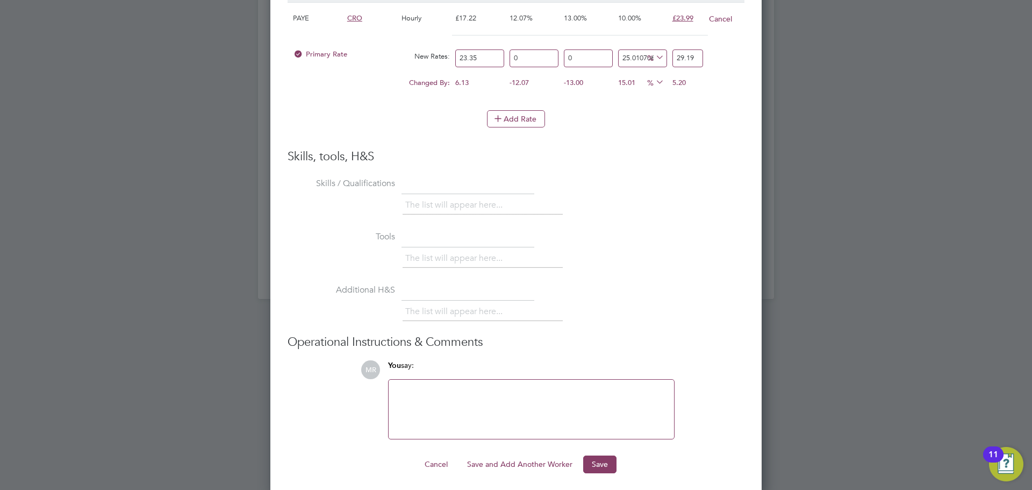
scroll to position [1173, 0]
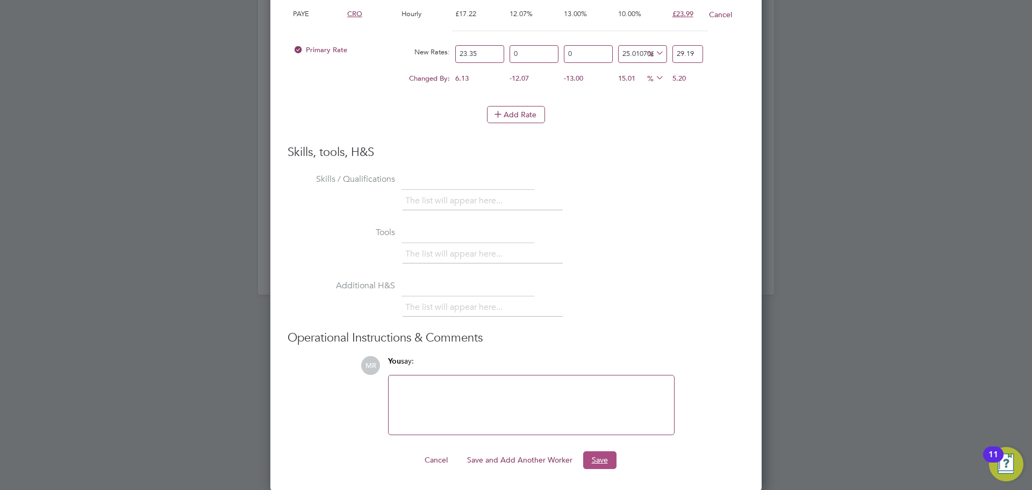
click at [595, 456] on button "Save" at bounding box center [599, 459] width 33 height 17
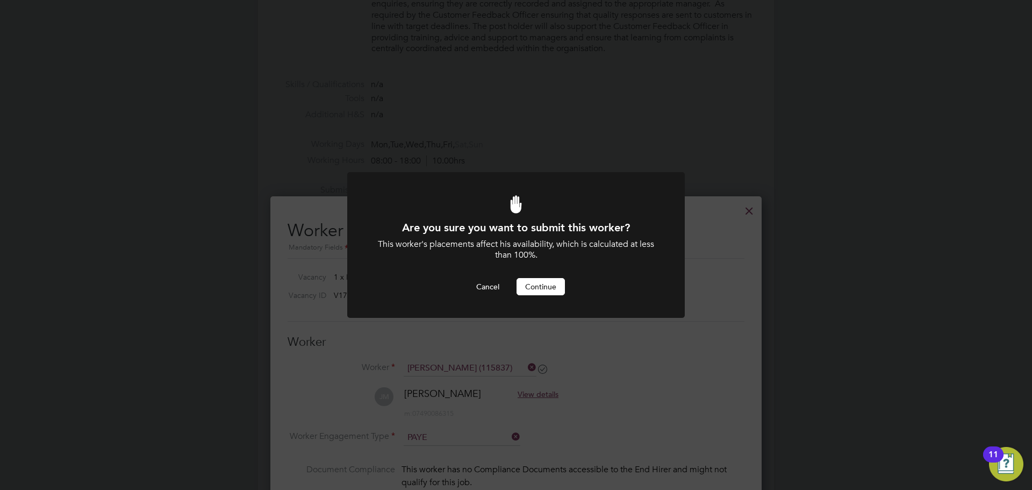
click at [553, 274] on div "Are you sure you want to submit this worker? This worker's placements affect hi…" at bounding box center [516, 257] width 280 height 75
click at [503, 286] on button "Cancel" at bounding box center [488, 286] width 40 height 17
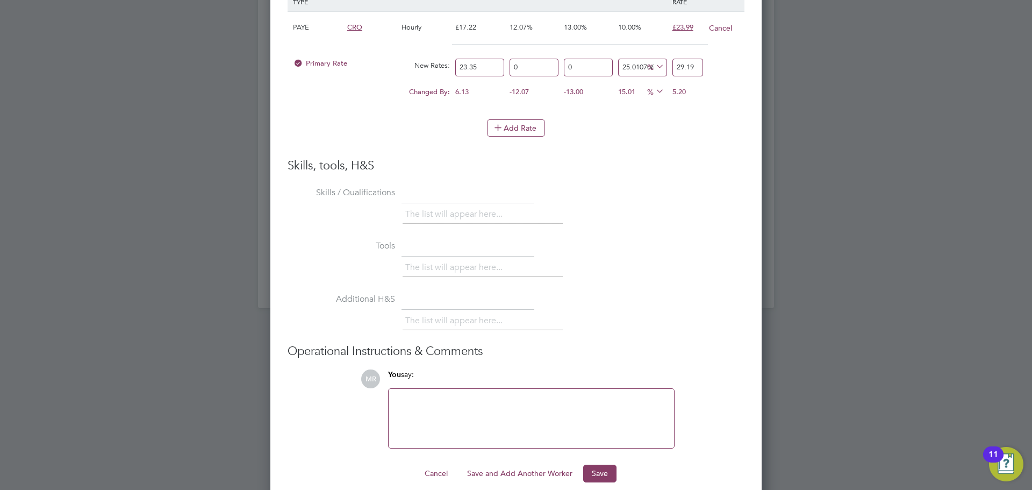
scroll to position [1173, 0]
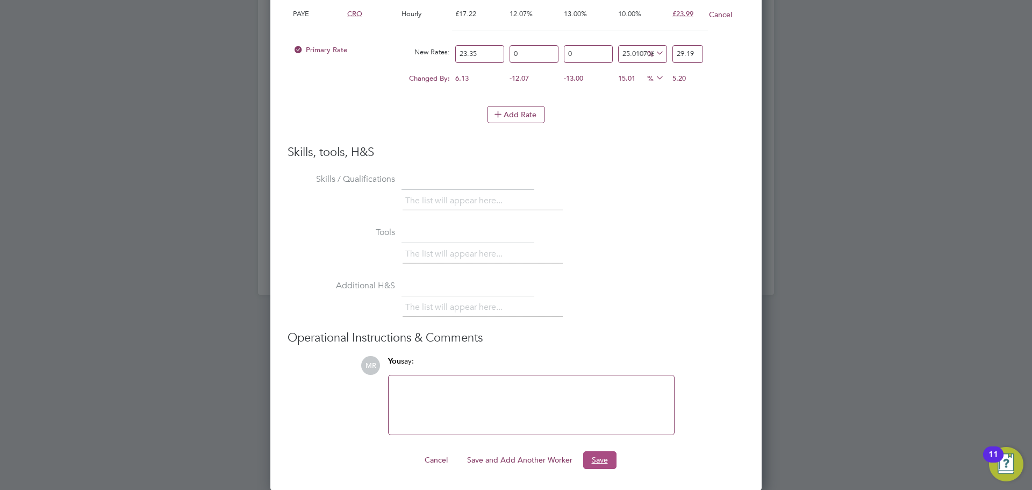
click at [599, 468] on button "Save" at bounding box center [599, 459] width 33 height 17
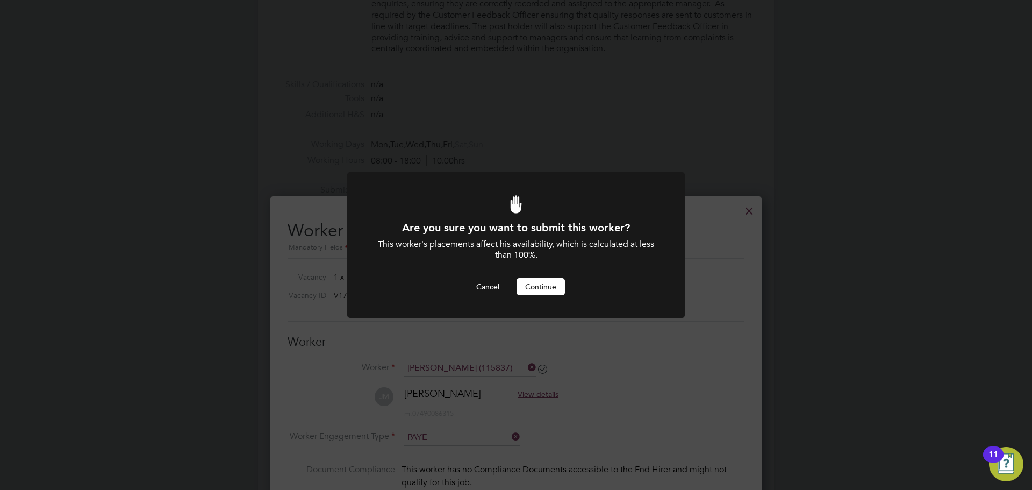
click at [559, 293] on button "Continue" at bounding box center [541, 286] width 48 height 17
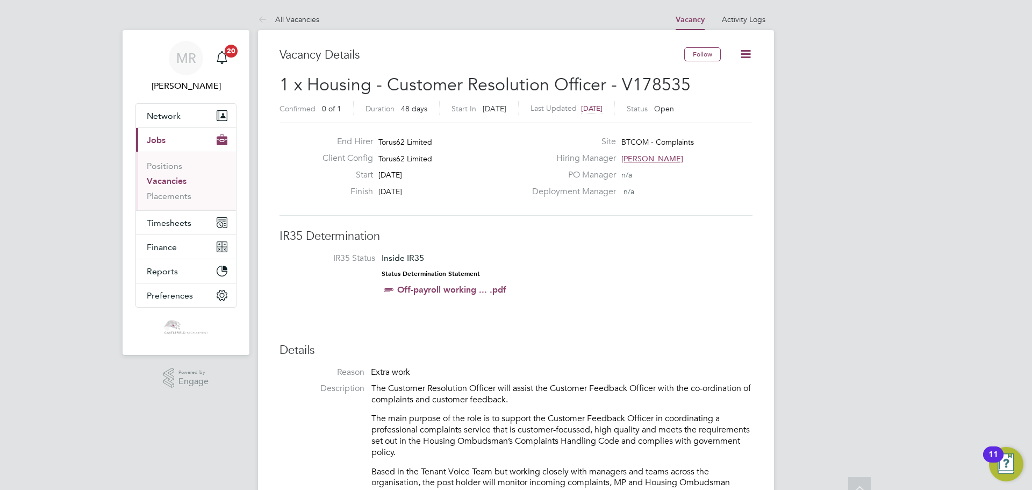
drag, startPoint x: 653, startPoint y: 293, endPoint x: 728, endPoint y: 75, distance: 231.2
click at [739, 58] on icon at bounding box center [745, 53] width 13 height 13
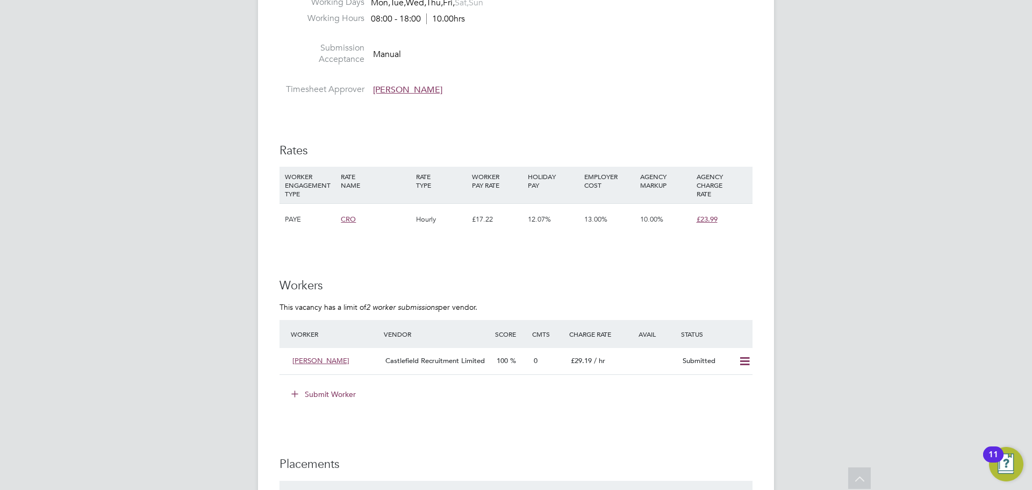
scroll to position [753, 0]
